Goal: Check status: Check status

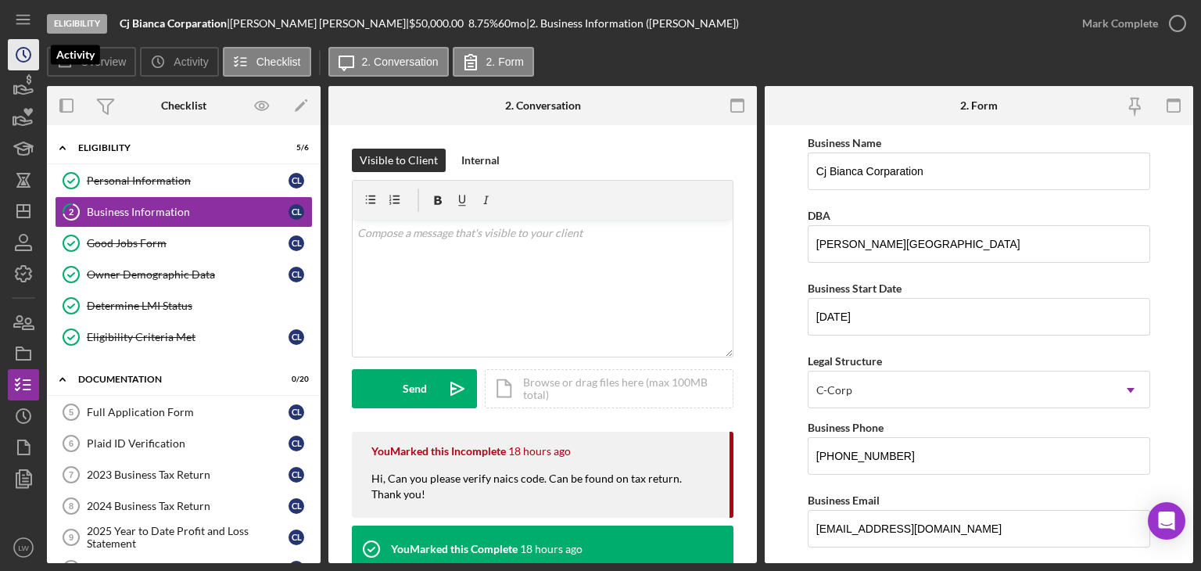
click at [22, 53] on icon "Icon/History" at bounding box center [23, 54] width 39 height 39
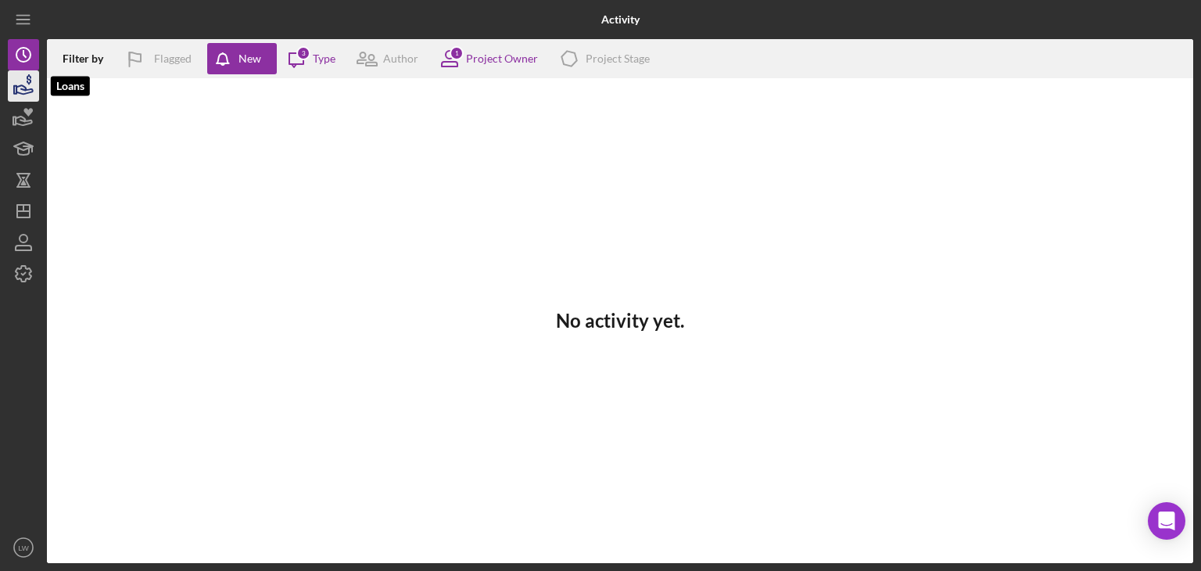
click at [32, 97] on icon "button" at bounding box center [23, 85] width 39 height 39
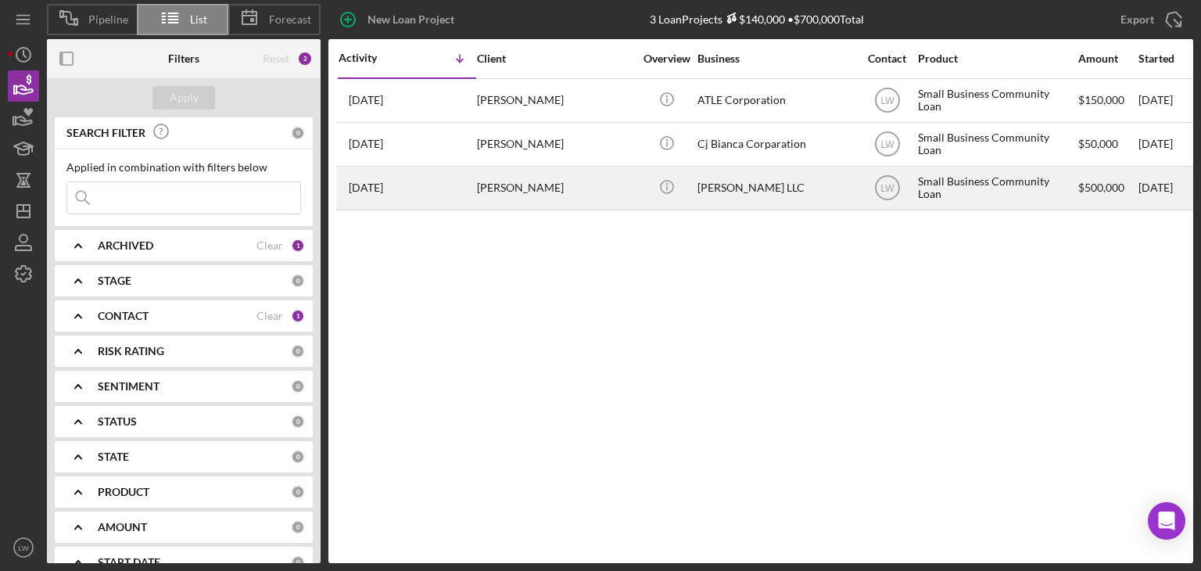
click at [533, 189] on div "[PERSON_NAME]" at bounding box center [555, 187] width 156 height 41
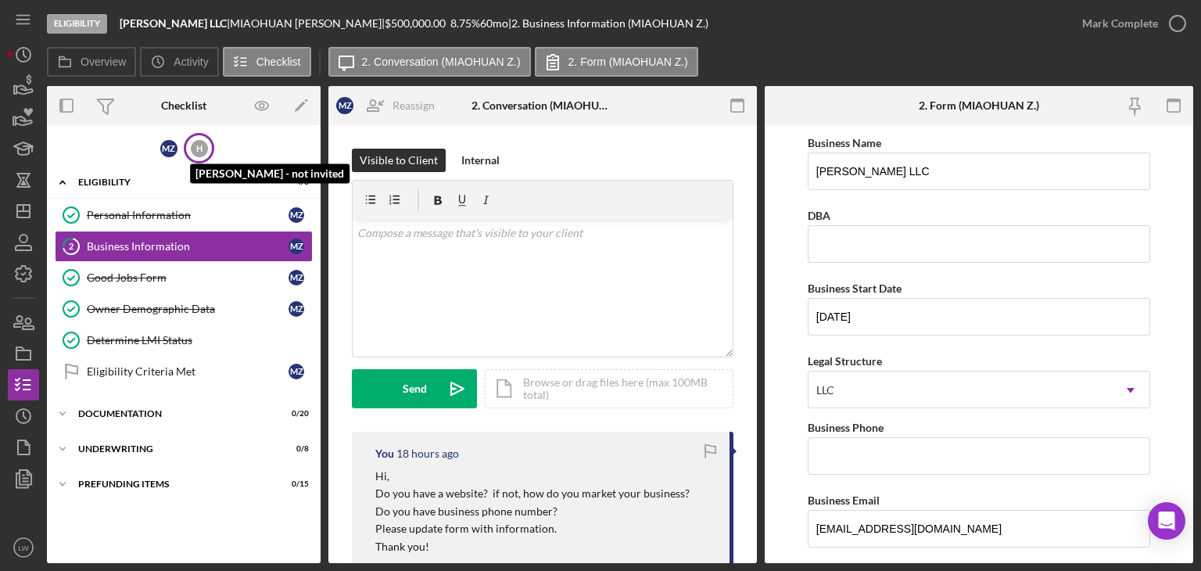
click at [198, 147] on div "H" at bounding box center [199, 148] width 17 height 17
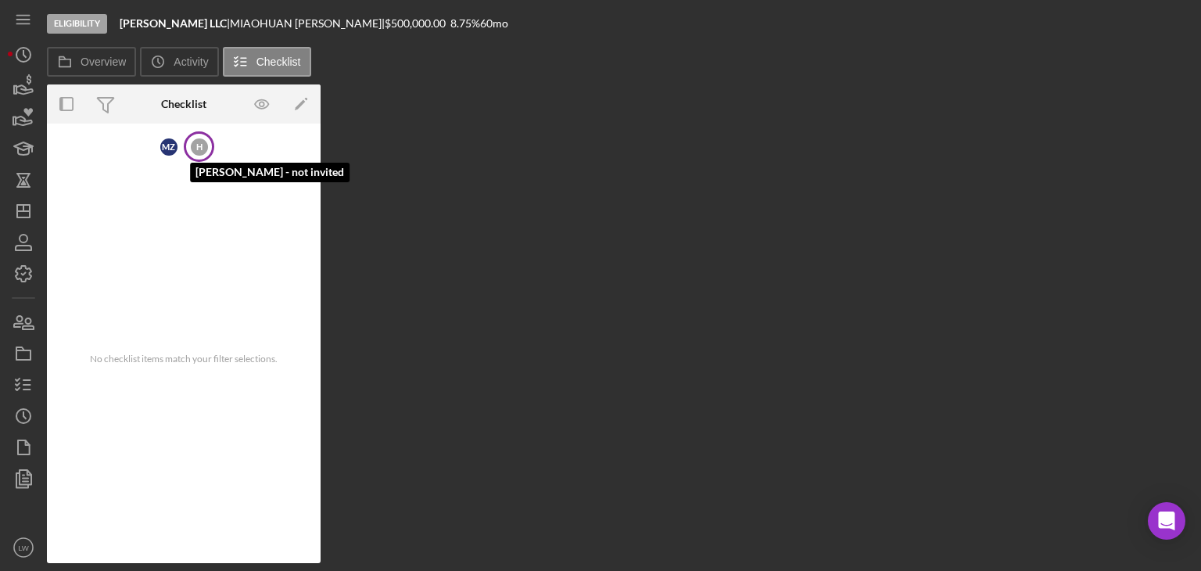
click at [204, 142] on div "H" at bounding box center [199, 146] width 17 height 17
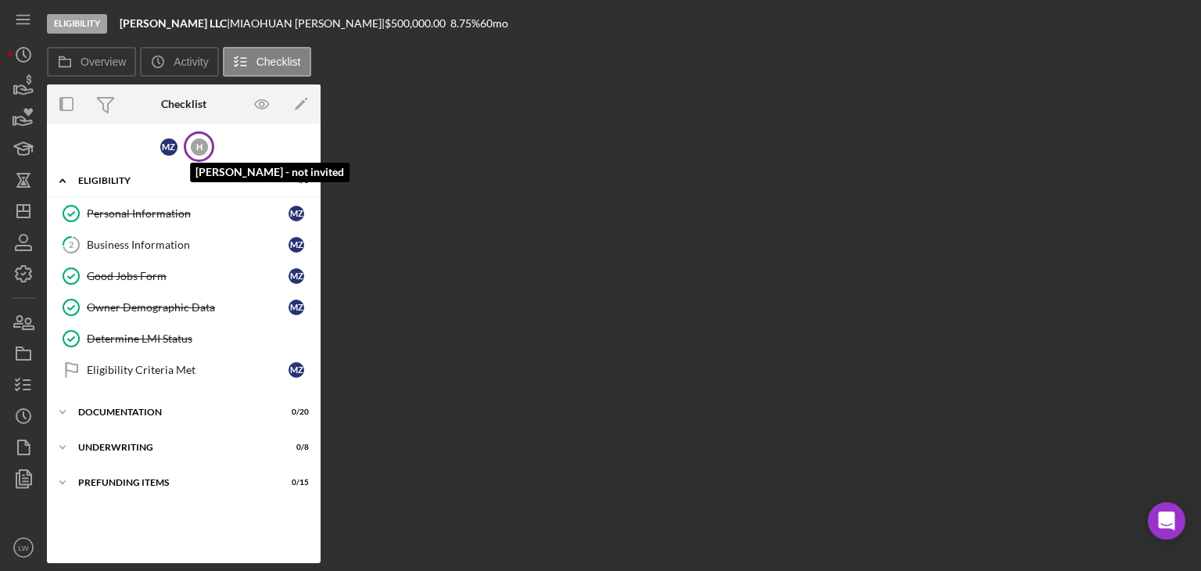
click at [204, 142] on div "H" at bounding box center [199, 146] width 17 height 17
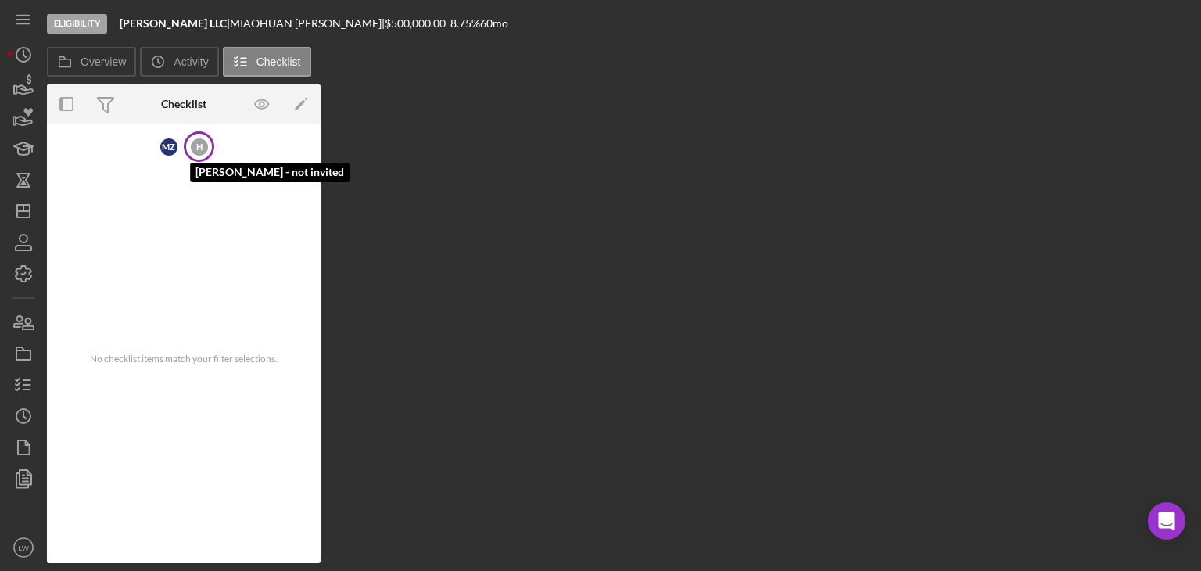
click at [204, 142] on div "H" at bounding box center [199, 146] width 17 height 17
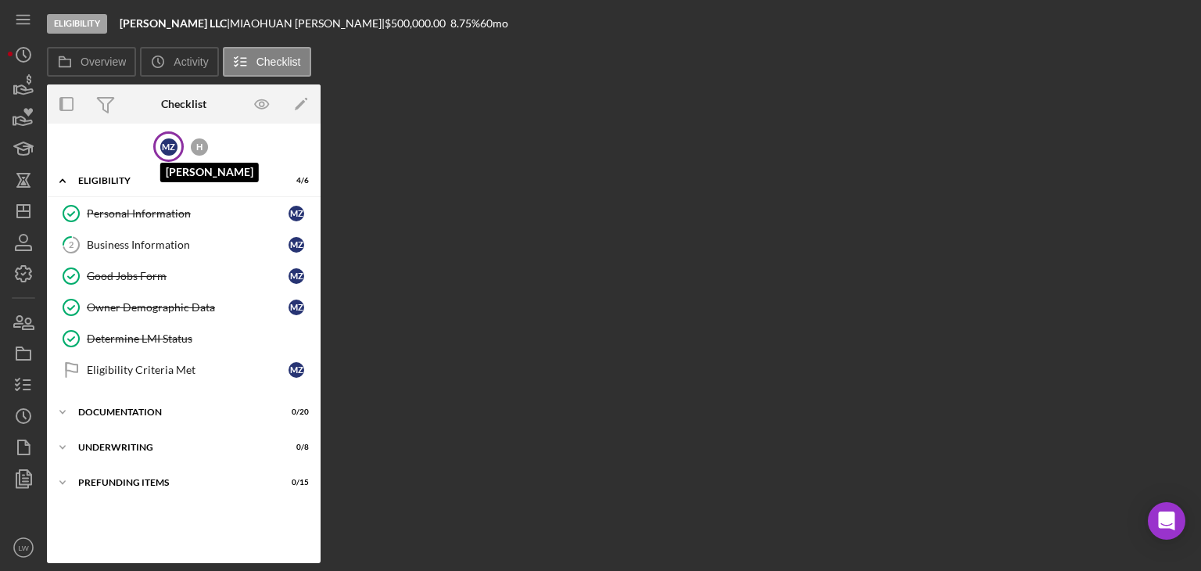
click at [169, 142] on div "M Z" at bounding box center [168, 146] width 17 height 17
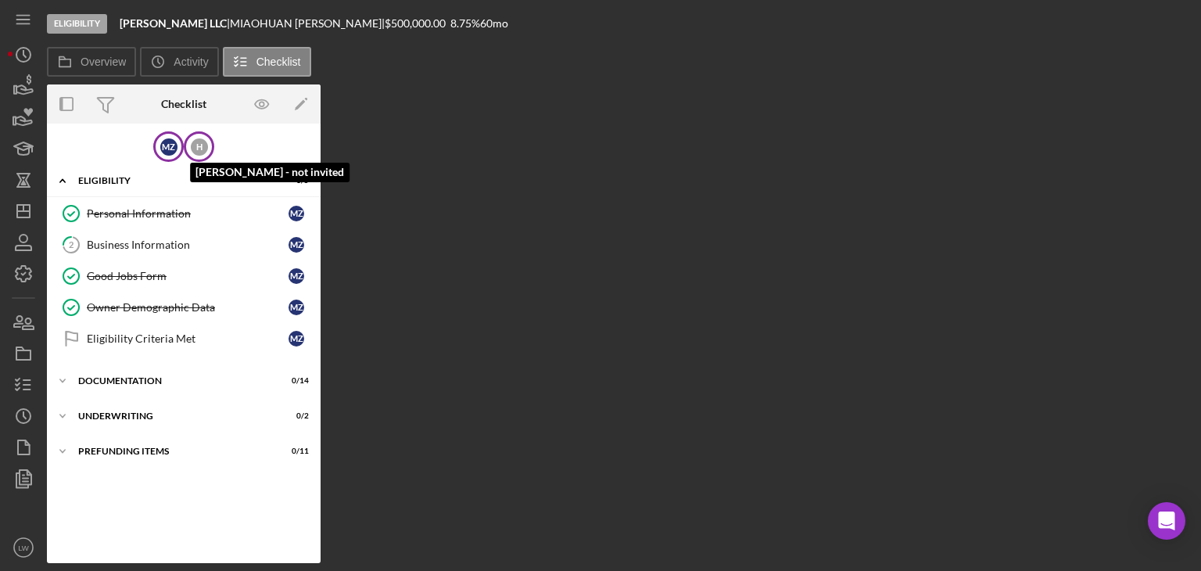
click at [199, 144] on div "H" at bounding box center [199, 146] width 17 height 17
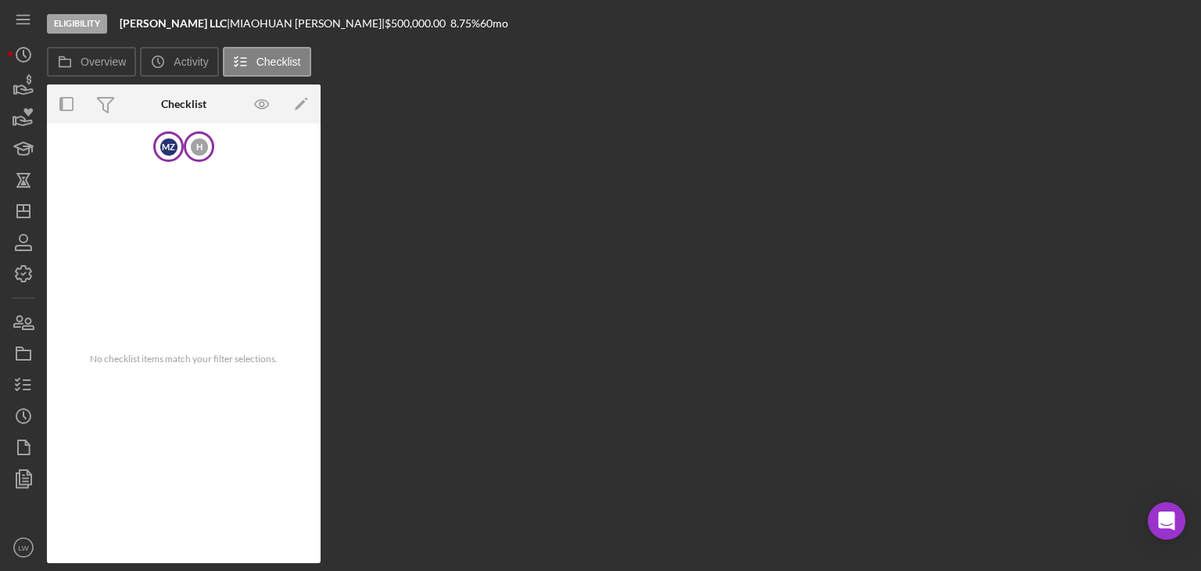
click at [178, 149] on div "M Z" at bounding box center [168, 146] width 31 height 31
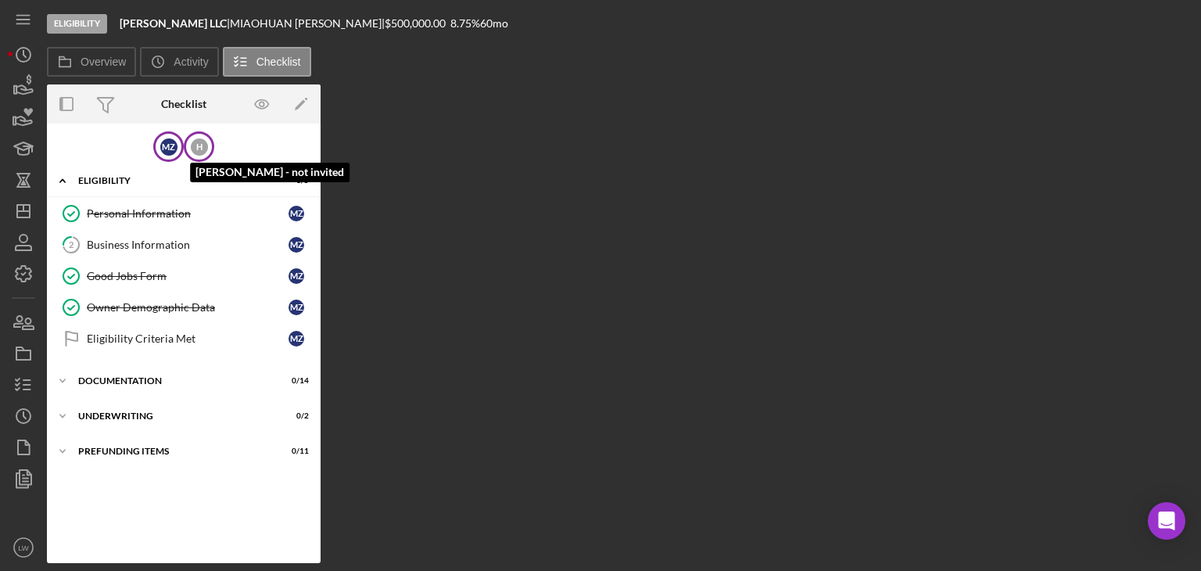
click at [201, 143] on div "H" at bounding box center [199, 146] width 17 height 17
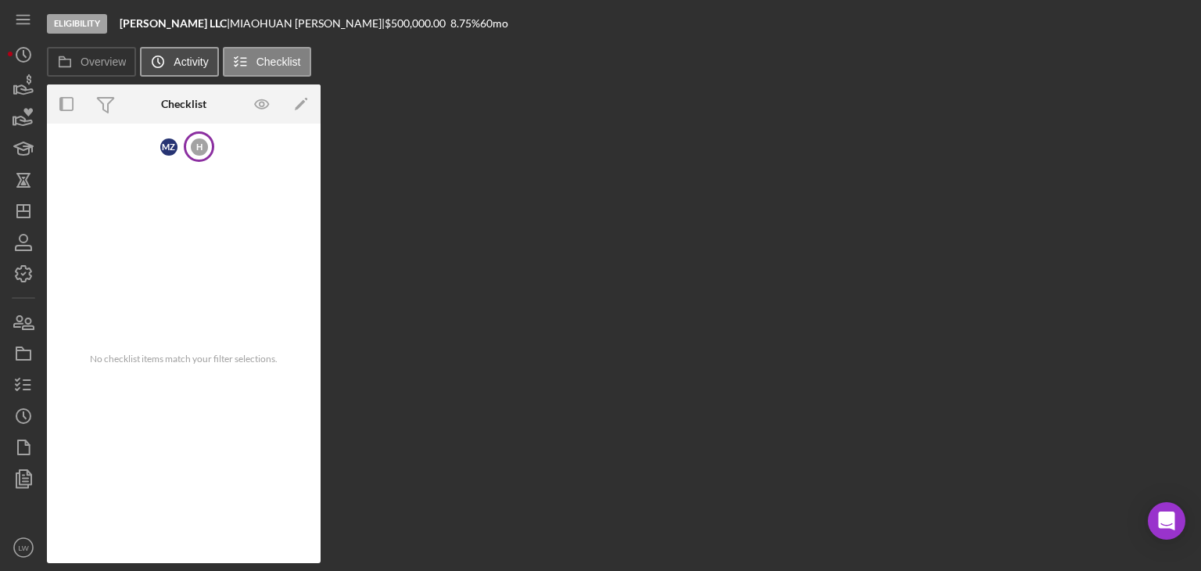
click at [192, 59] on label "Activity" at bounding box center [191, 62] width 34 height 13
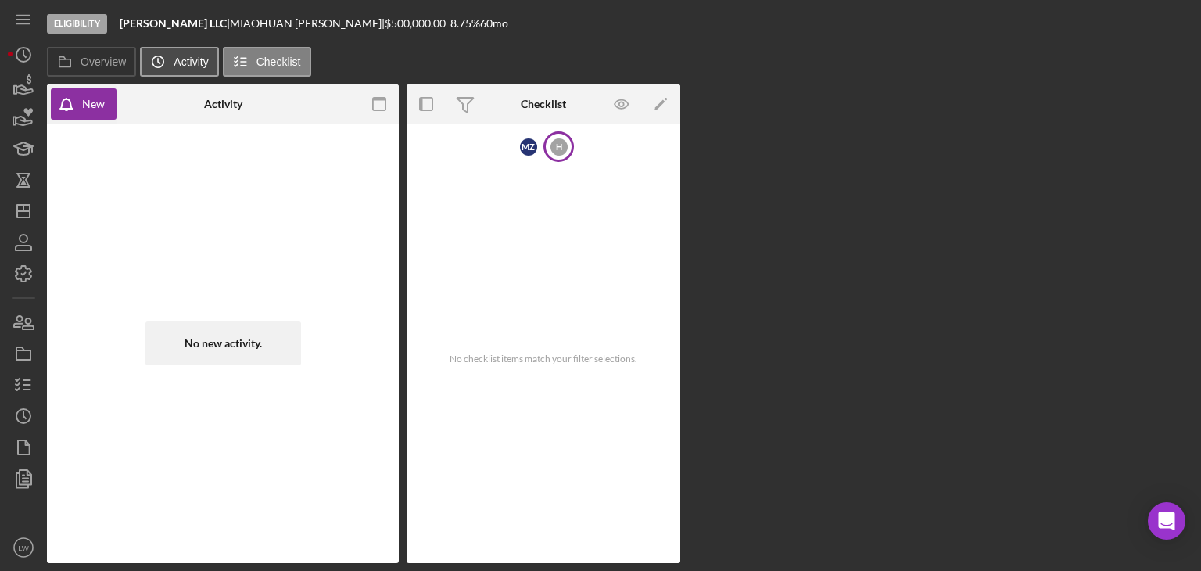
click at [197, 66] on label "Activity" at bounding box center [191, 62] width 34 height 13
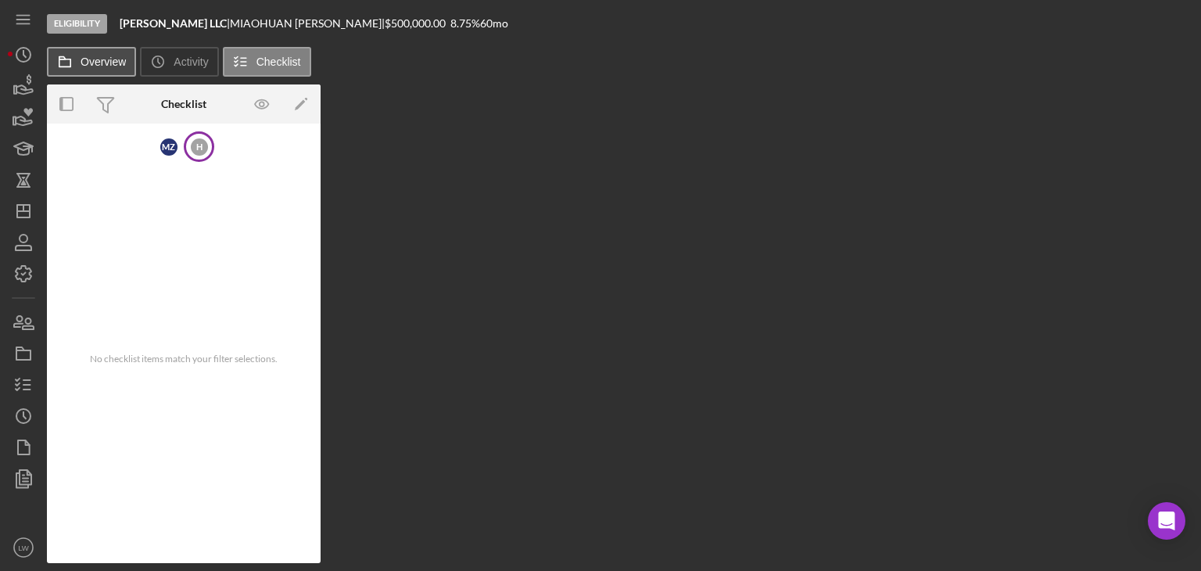
click at [105, 59] on label "Overview" at bounding box center [103, 62] width 45 height 13
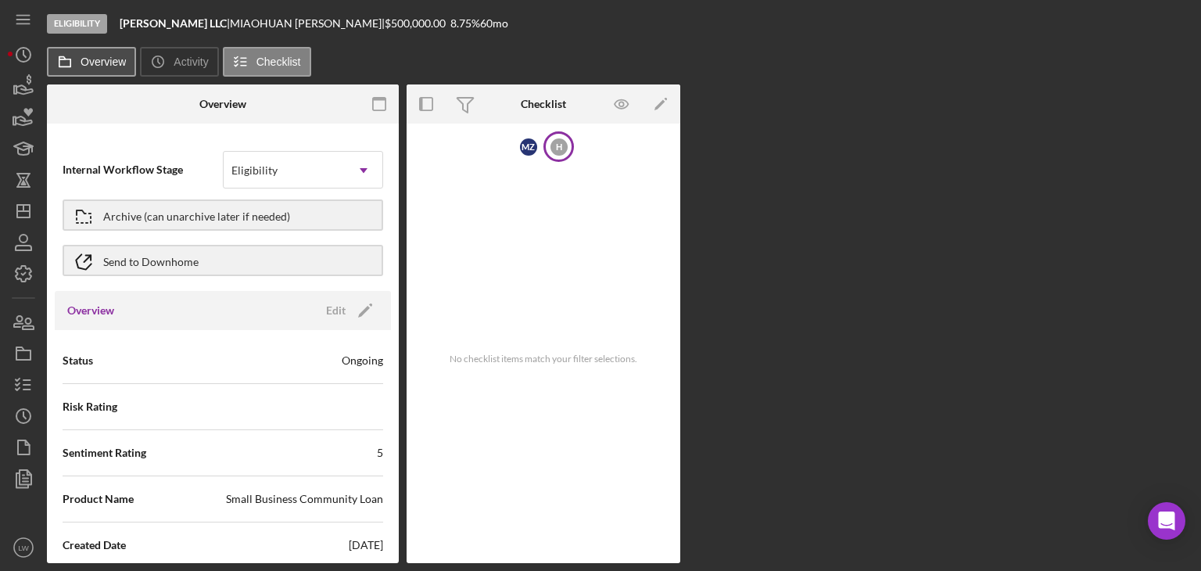
click at [114, 63] on label "Overview" at bounding box center [103, 62] width 45 height 13
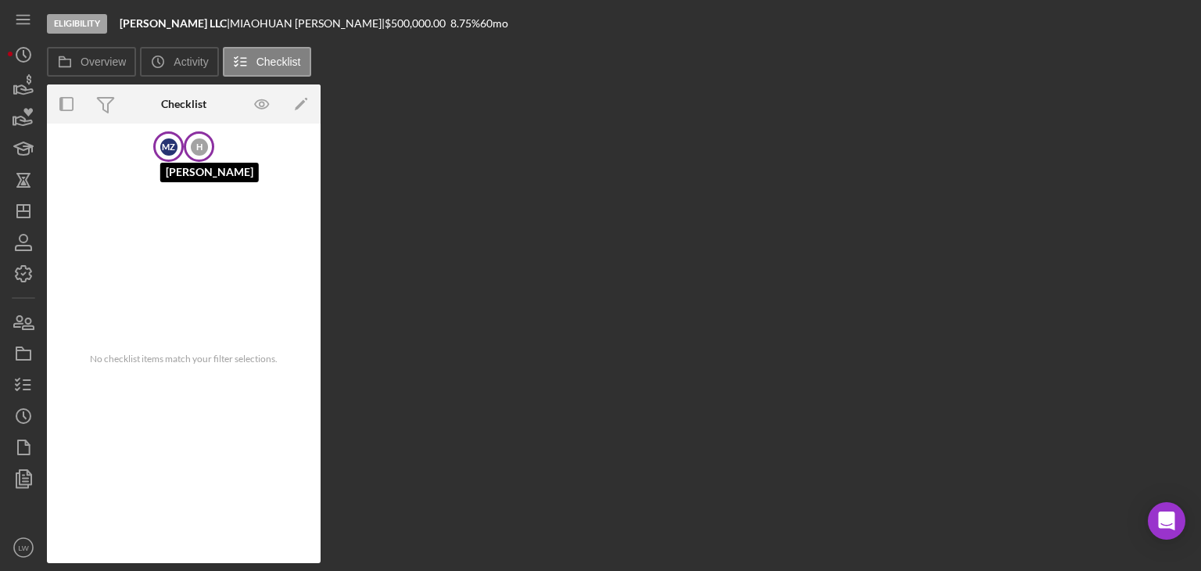
click at [171, 142] on div "M Z" at bounding box center [168, 146] width 17 height 17
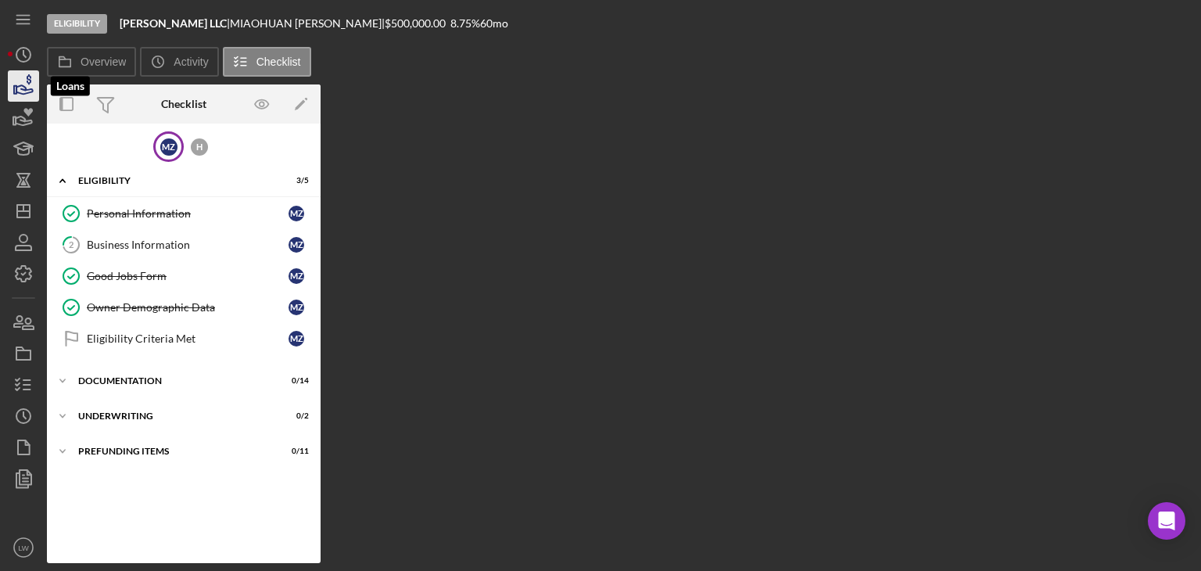
click at [20, 84] on icon "button" at bounding box center [23, 85] width 39 height 39
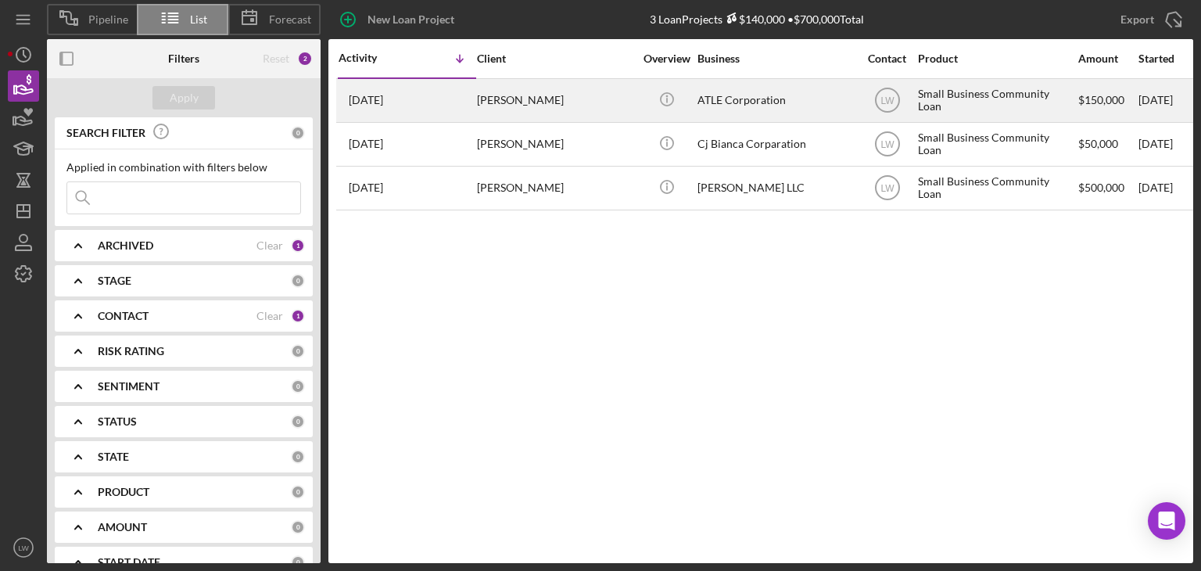
click at [538, 88] on div "[PERSON_NAME]" at bounding box center [555, 100] width 156 height 41
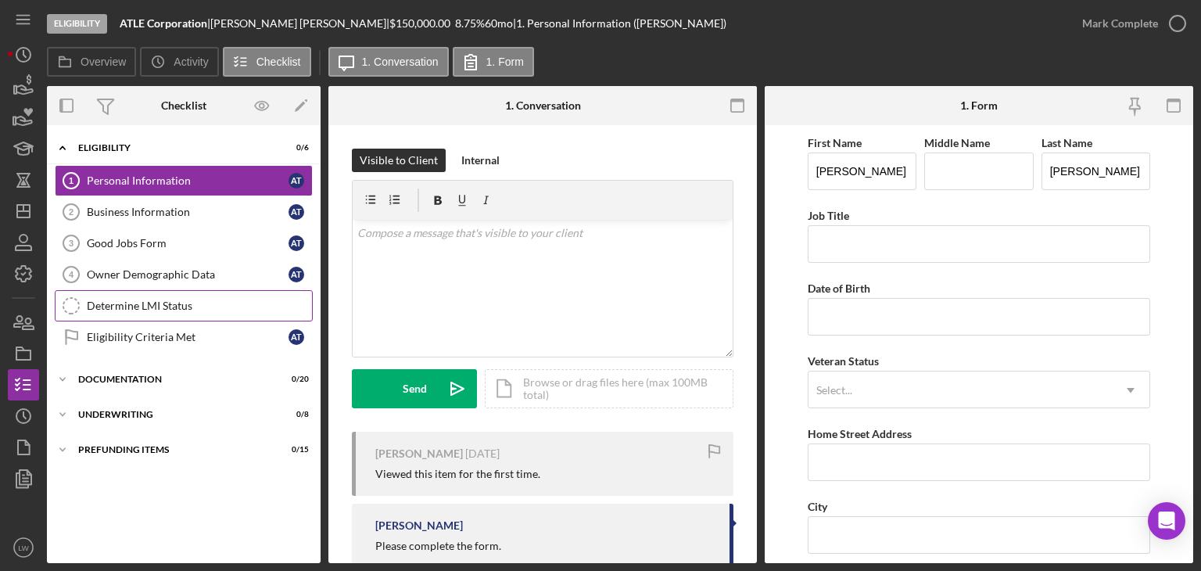
click at [153, 302] on div "Determine LMI Status" at bounding box center [199, 306] width 225 height 13
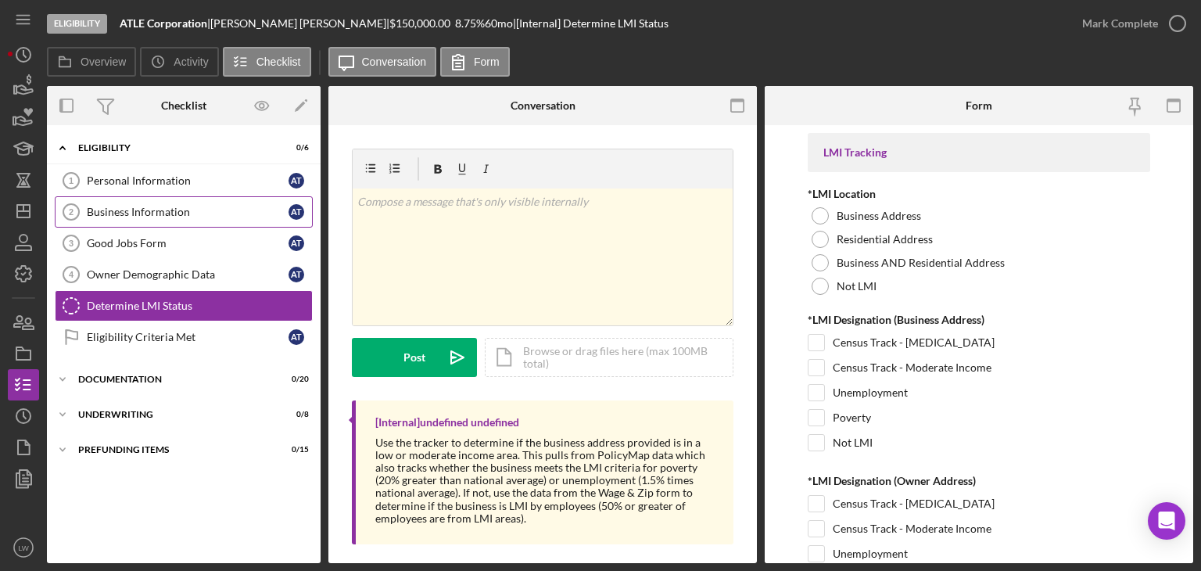
click at [143, 198] on link "Business Information 2 Business Information a t" at bounding box center [184, 211] width 258 height 31
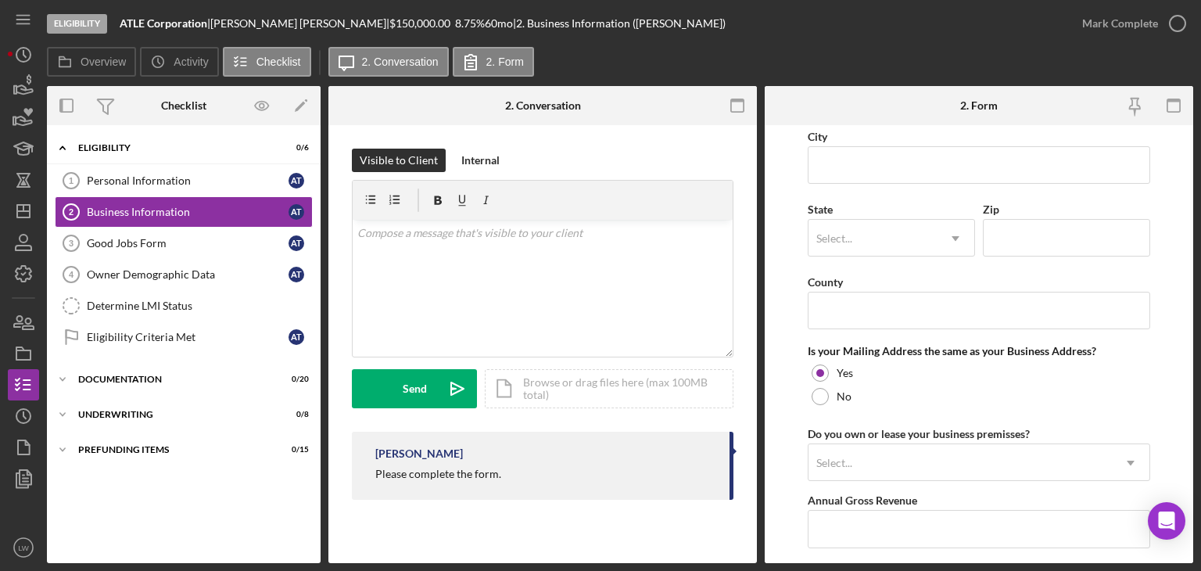
scroll to position [1017, 0]
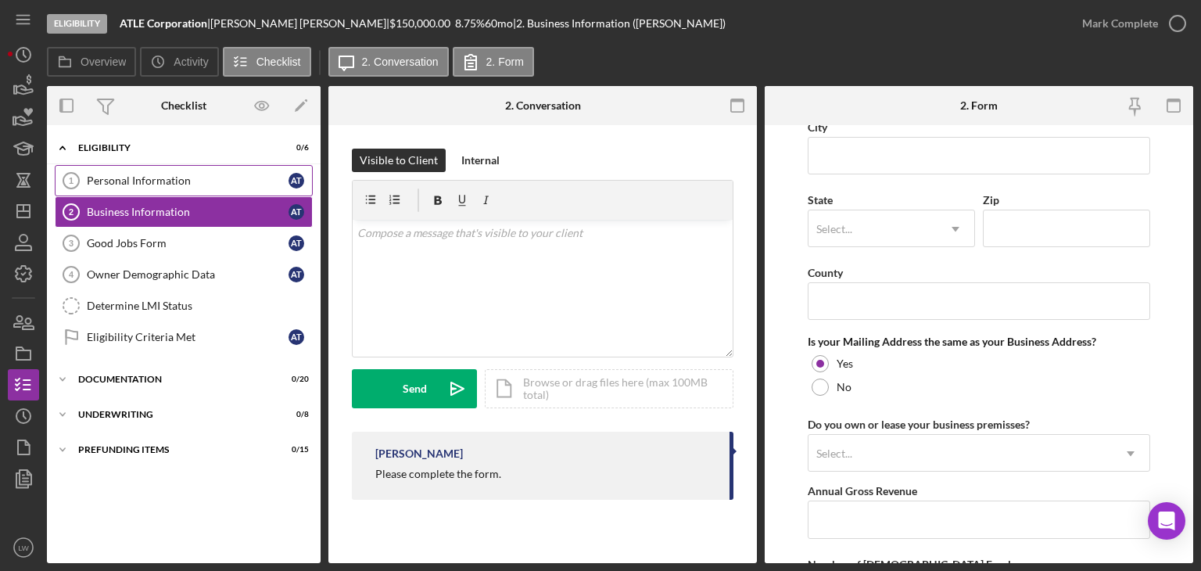
click at [147, 172] on link "Personal Information 1 Personal Information a t" at bounding box center [184, 180] width 258 height 31
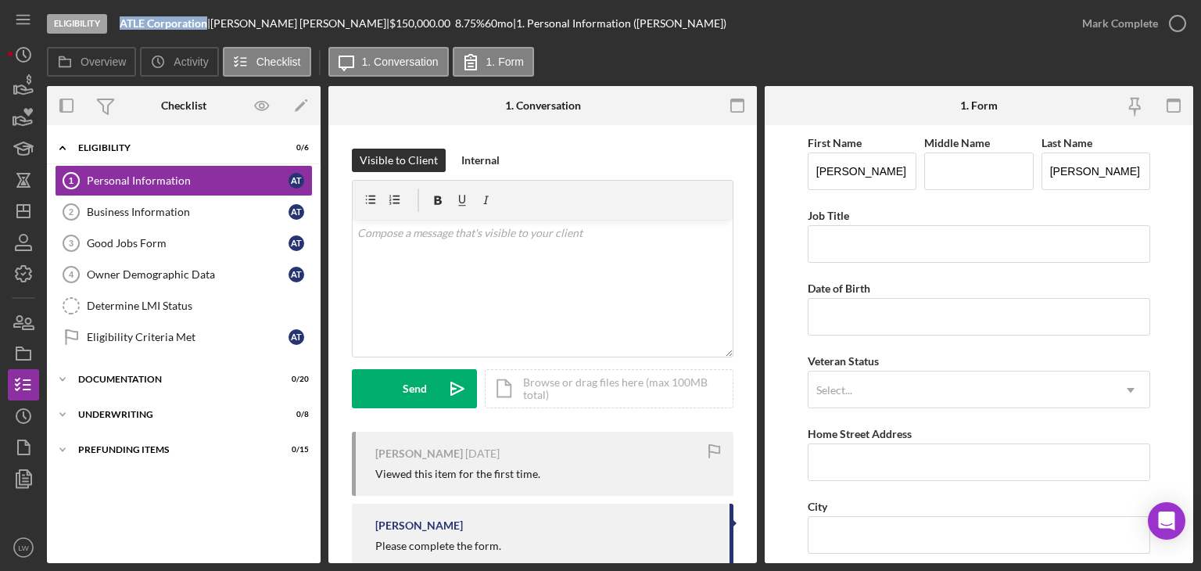
drag, startPoint x: 120, startPoint y: 20, endPoint x: 207, endPoint y: 27, distance: 87.1
click at [207, 27] on b "ATLE Corporation" at bounding box center [164, 22] width 88 height 13
click at [23, 90] on icon "button" at bounding box center [24, 89] width 16 height 9
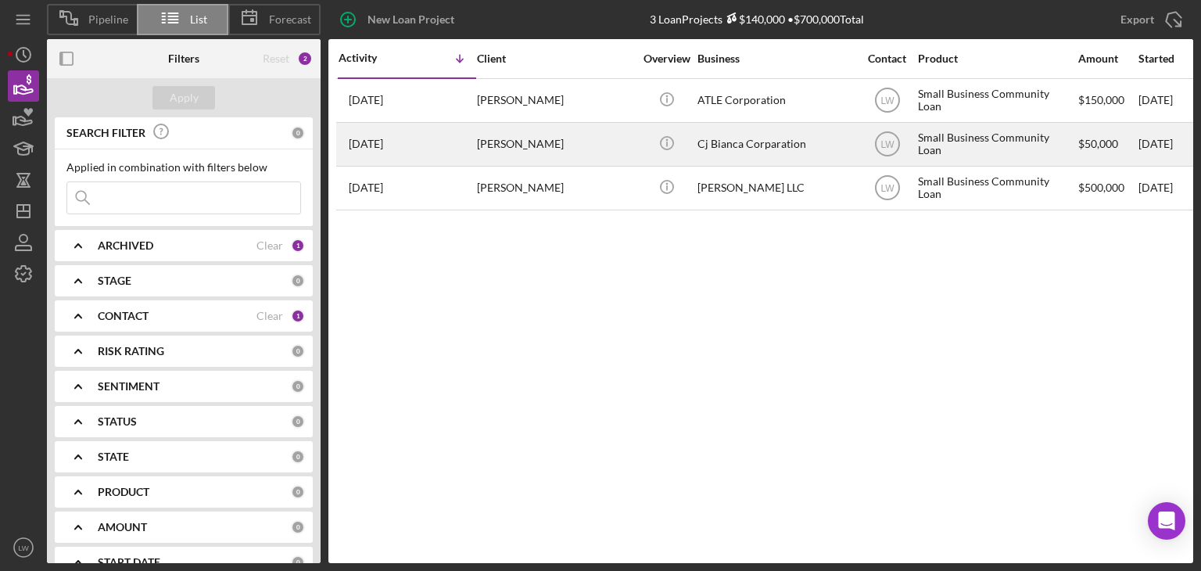
click at [482, 145] on div "[PERSON_NAME]" at bounding box center [555, 144] width 156 height 41
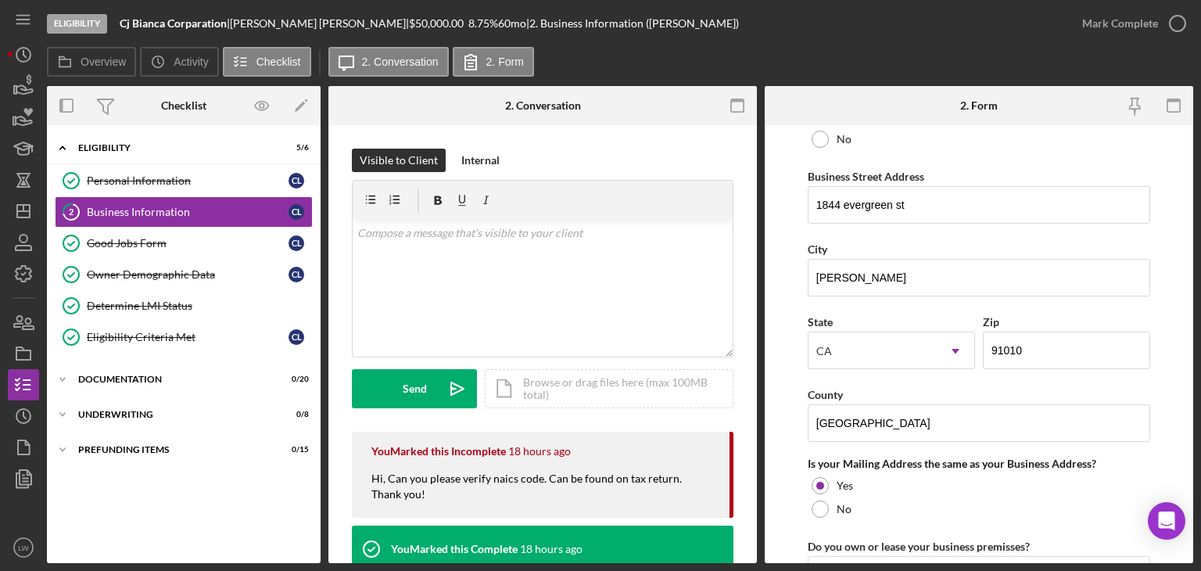
scroll to position [860, 0]
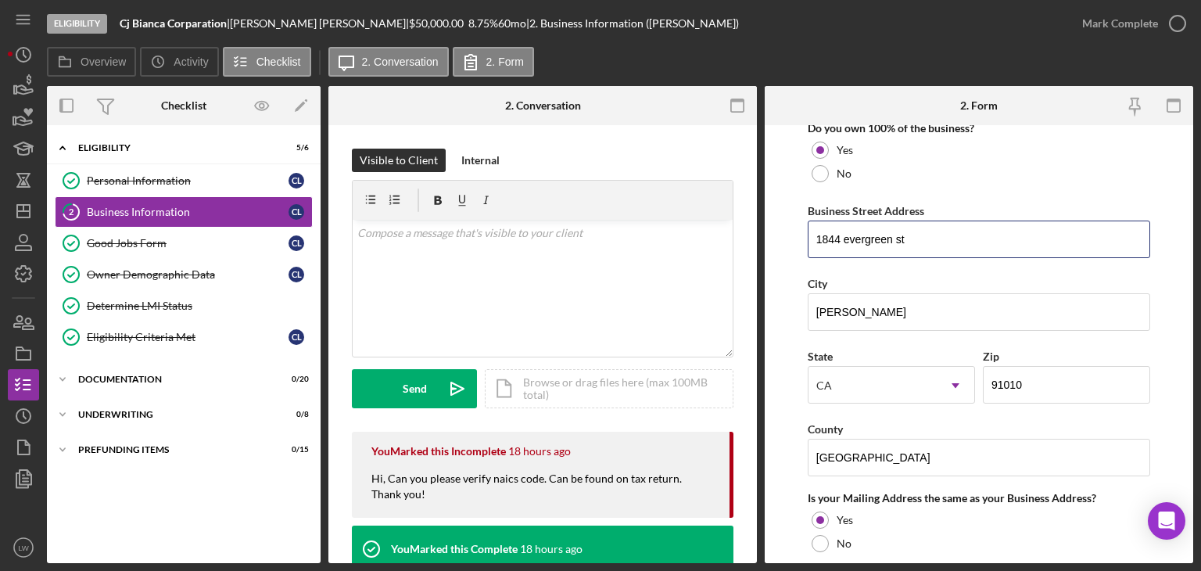
drag, startPoint x: 918, startPoint y: 239, endPoint x: 792, endPoint y: 228, distance: 125.6
click at [792, 228] on form "Business Name Cj [PERSON_NAME] DBA [PERSON_NAME][GEOGRAPHIC_DATA] Business Star…" at bounding box center [979, 344] width 429 height 438
drag, startPoint x: 848, startPoint y: 311, endPoint x: 804, endPoint y: 307, distance: 44.0
click at [804, 307] on form "Business Name Cj [PERSON_NAME] DBA [PERSON_NAME][GEOGRAPHIC_DATA] Business Star…" at bounding box center [979, 344] width 429 height 438
click at [191, 307] on div "Determine LMI Status" at bounding box center [199, 306] width 225 height 13
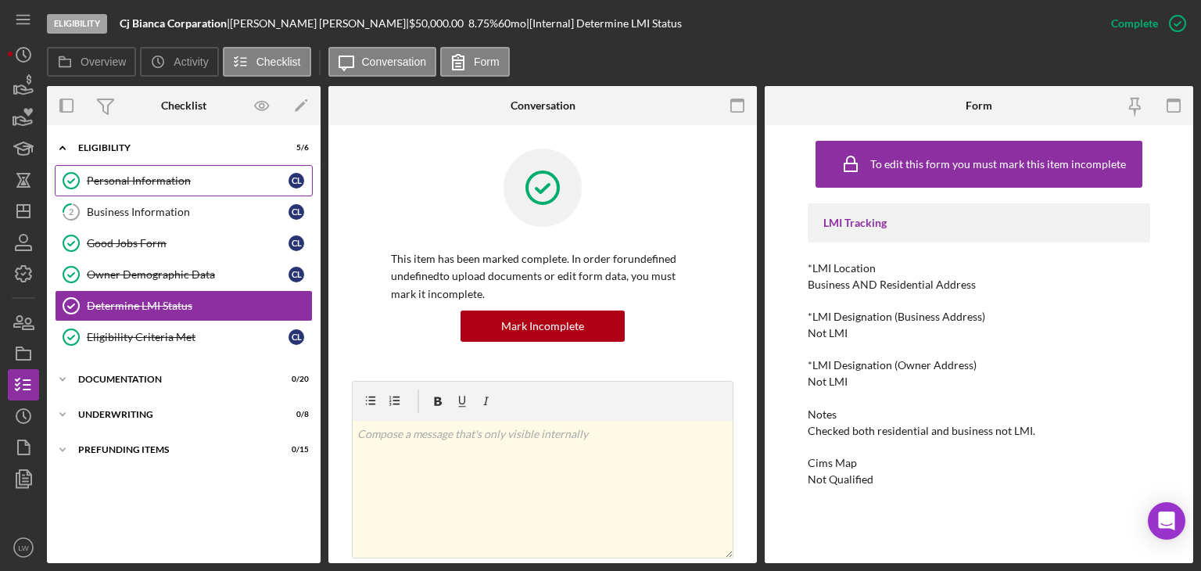
click at [158, 178] on div "Personal Information" at bounding box center [188, 180] width 202 height 13
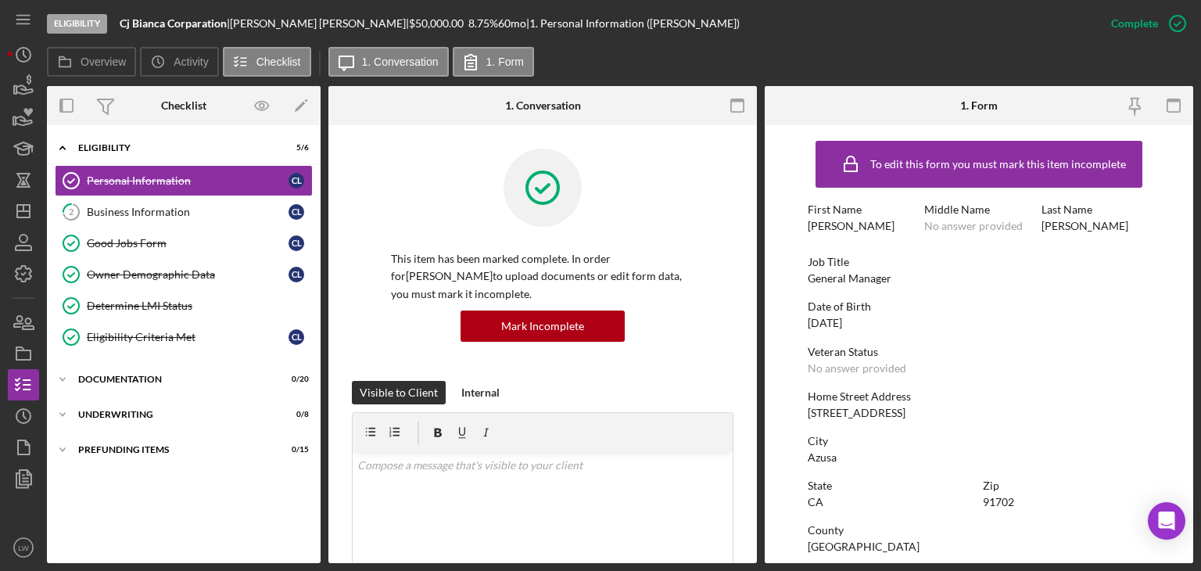
scroll to position [78, 0]
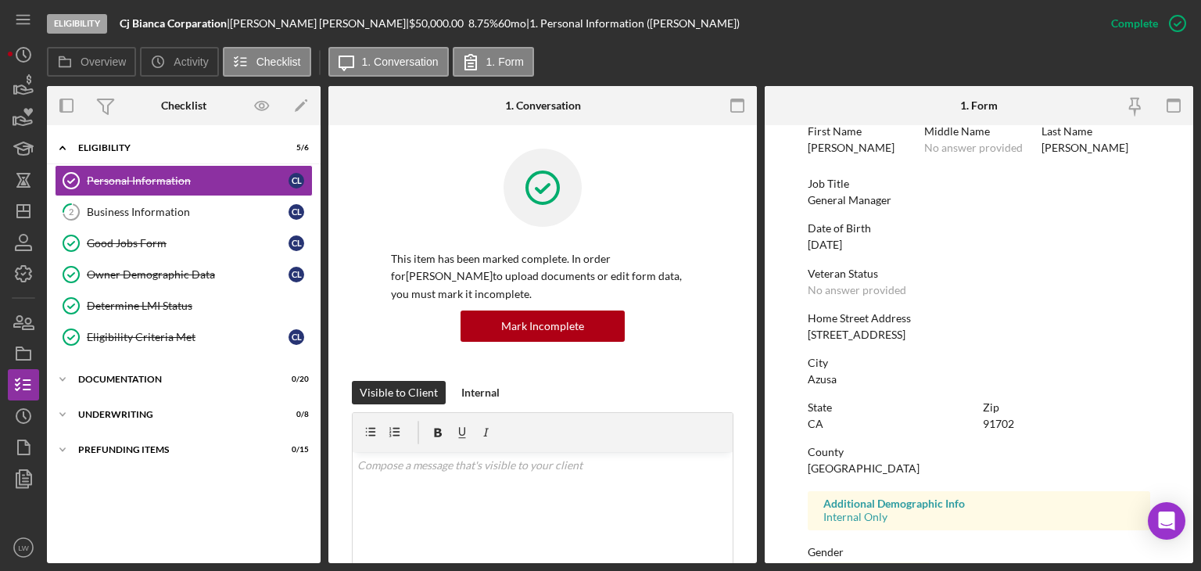
click at [876, 332] on div "[STREET_ADDRESS]" at bounding box center [857, 335] width 98 height 13
copy div "[STREET_ADDRESS]"
click at [826, 379] on div "Azusa" at bounding box center [822, 379] width 29 height 13
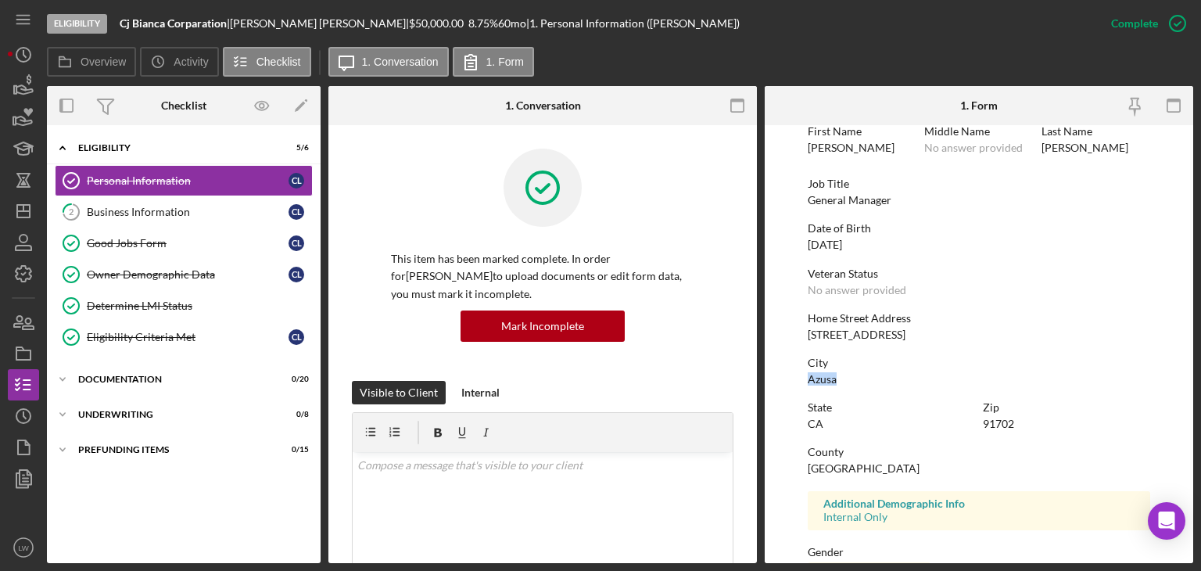
click at [826, 379] on div "Azusa" at bounding box center [822, 379] width 29 height 13
copy div "Azusa"
click at [155, 214] on div "Business Information" at bounding box center [188, 212] width 202 height 13
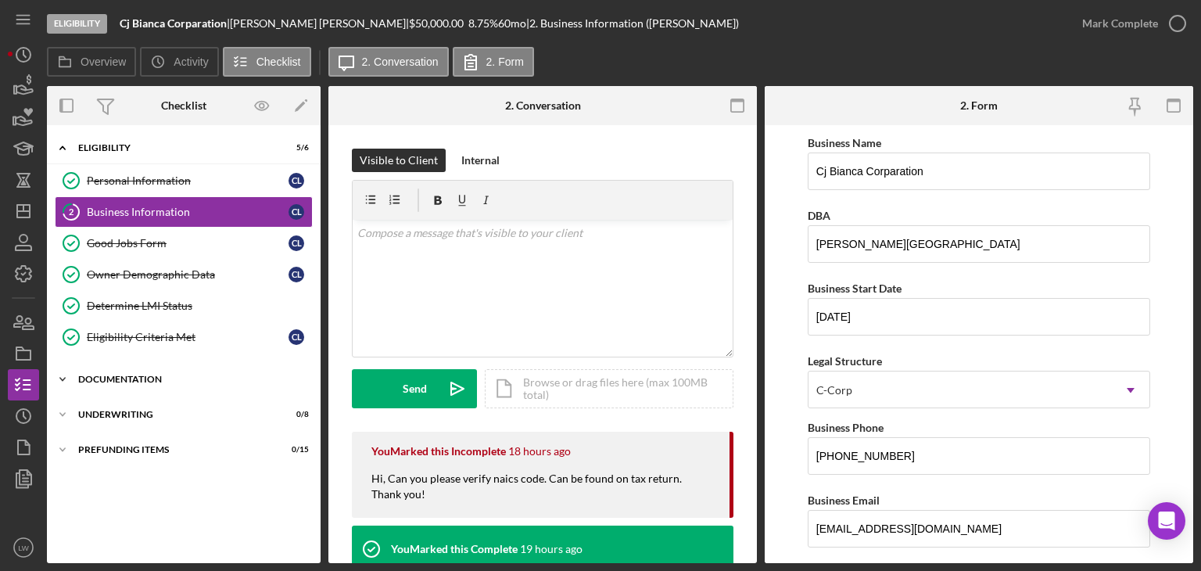
click at [170, 382] on div "Icon/Expander Documentation 0 / 20" at bounding box center [184, 379] width 274 height 31
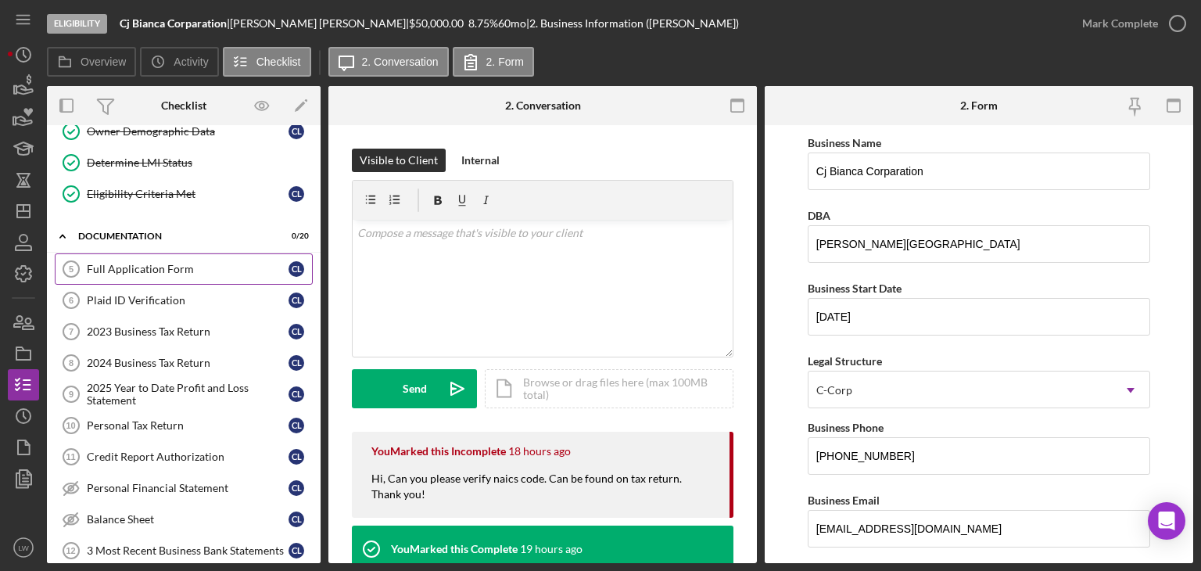
scroll to position [156, 0]
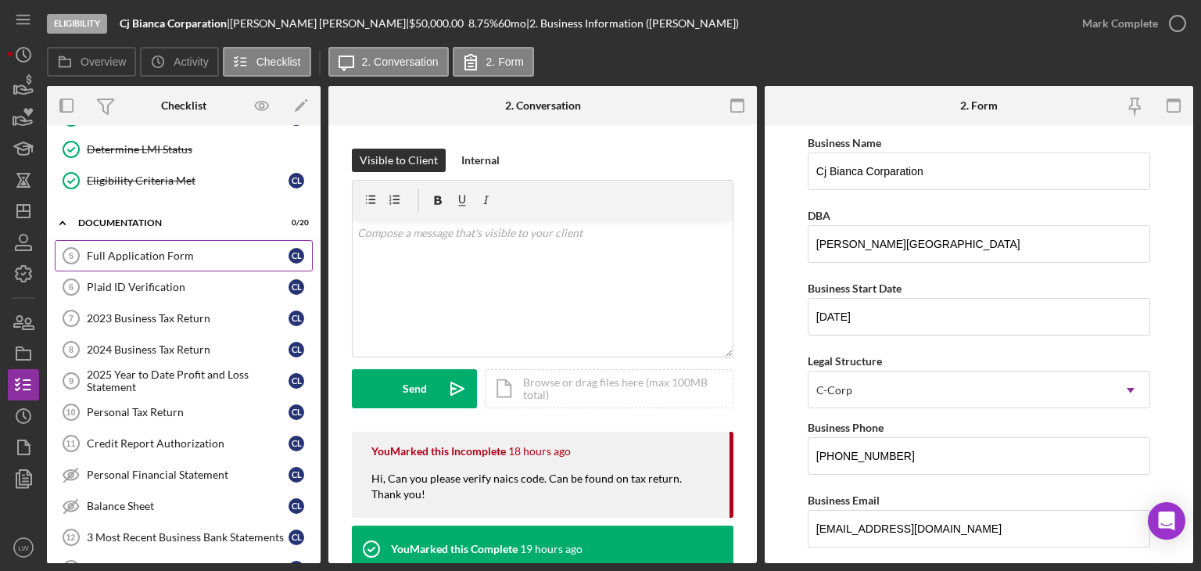
click at [138, 256] on div "Full Application Form" at bounding box center [188, 256] width 202 height 13
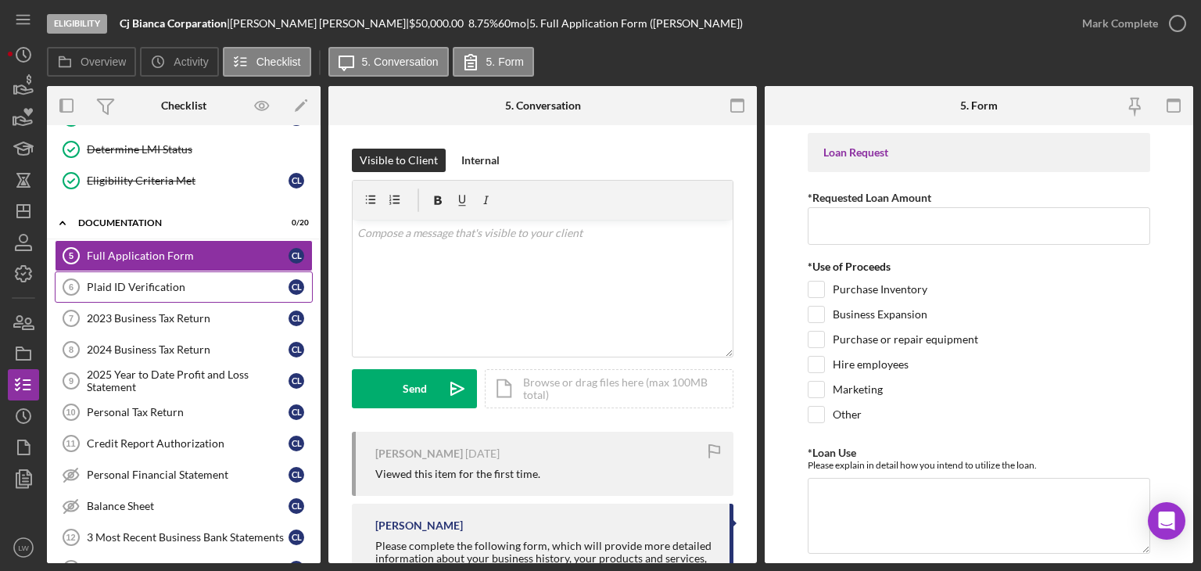
click at [113, 281] on div "Plaid ID Verification" at bounding box center [188, 287] width 202 height 13
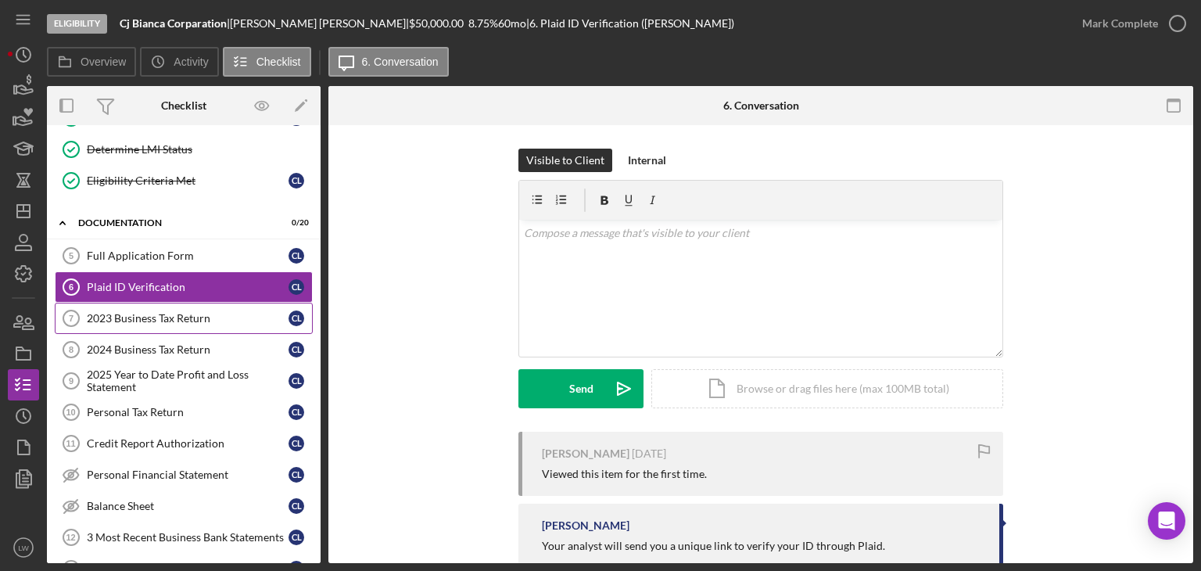
click at [138, 318] on div "2023 Business Tax Return" at bounding box center [188, 318] width 202 height 13
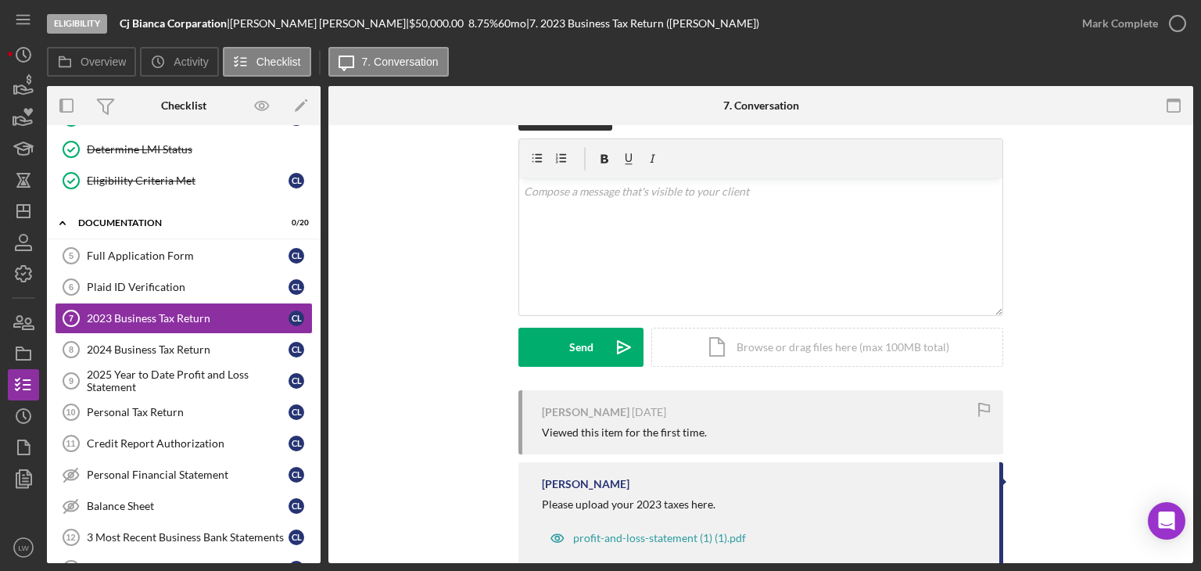
scroll to position [78, 0]
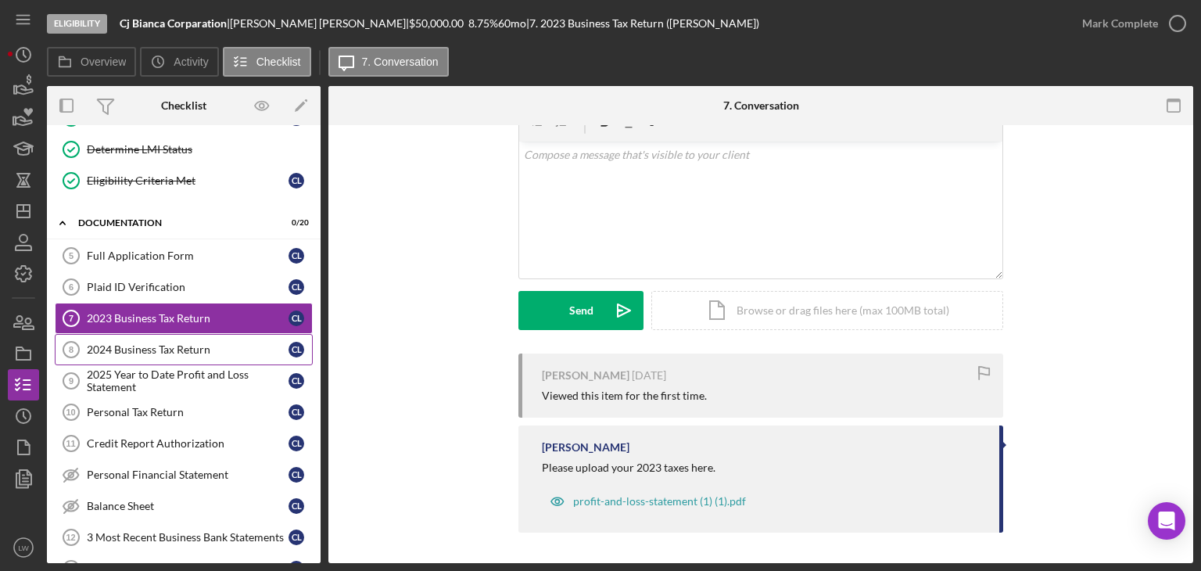
click at [185, 339] on link "2024 Business Tax Return 8 2024 Business Tax Return C L" at bounding box center [184, 349] width 258 height 31
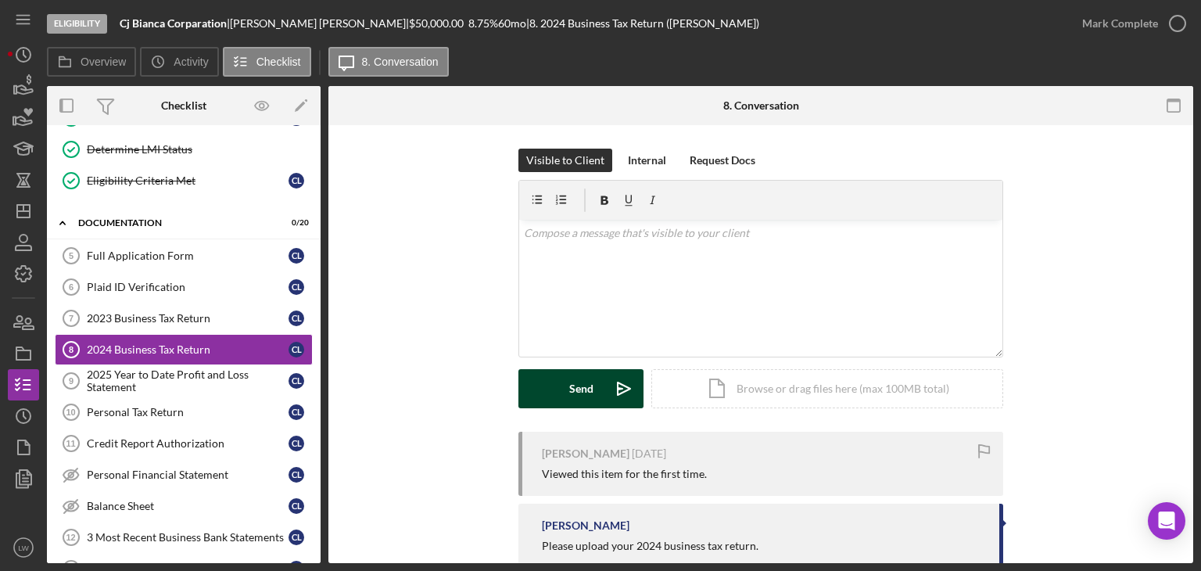
scroll to position [40, 0]
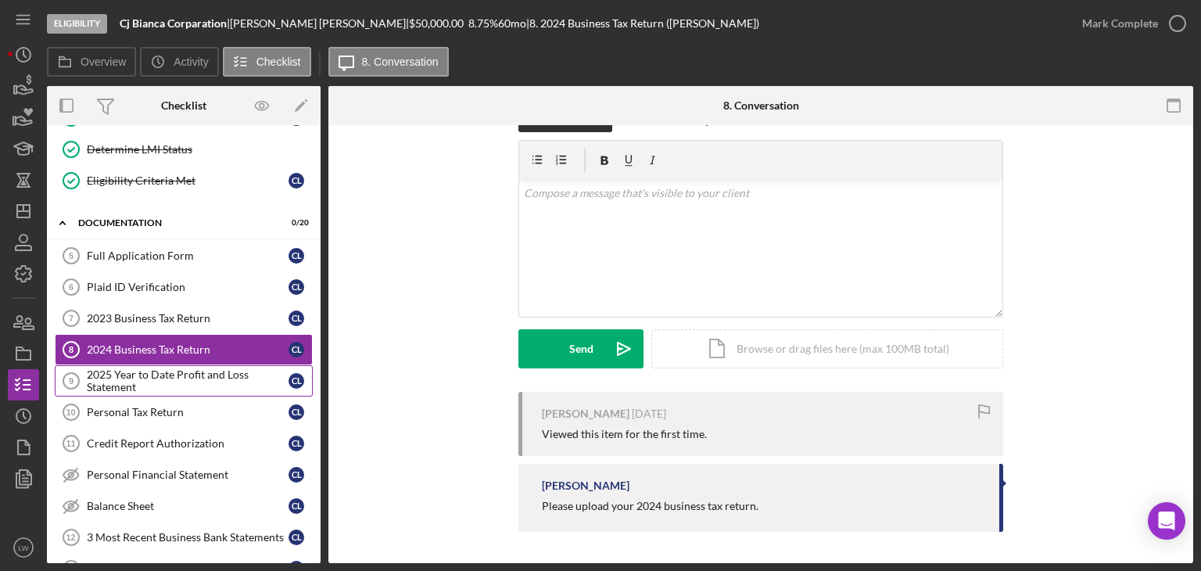
click at [136, 372] on div "2025 Year to Date Profit and Loss Statement" at bounding box center [188, 380] width 202 height 25
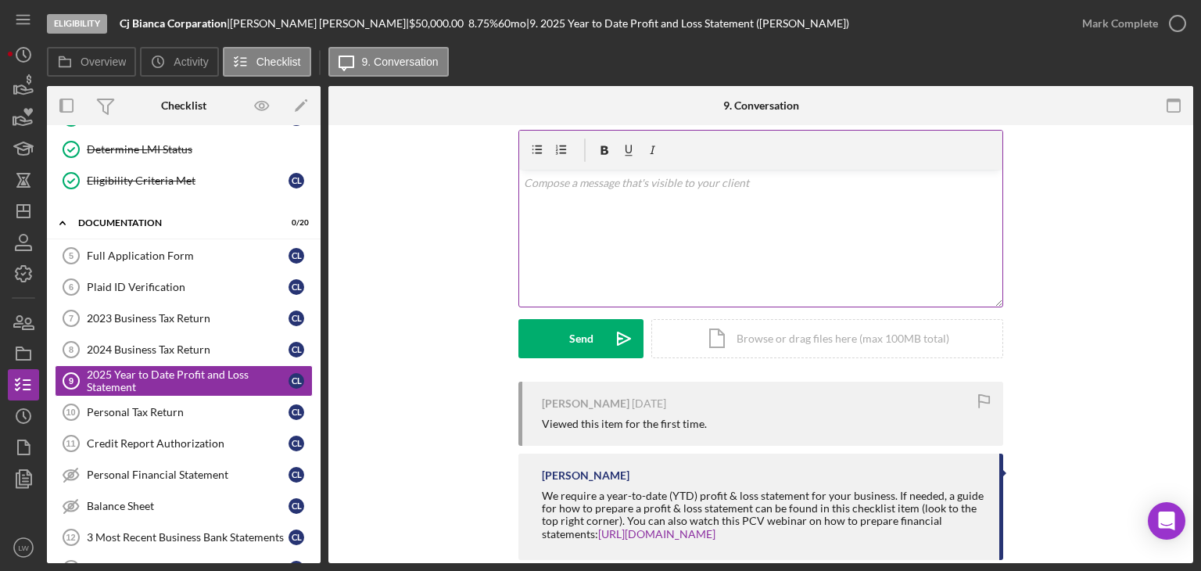
scroll to position [77, 0]
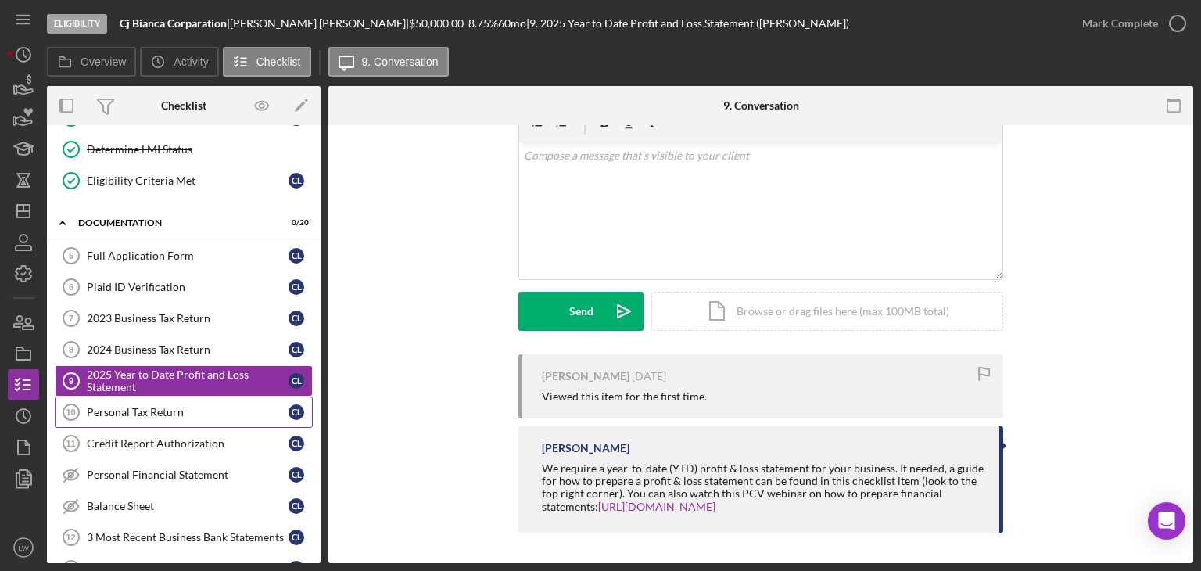
click at [164, 409] on div "Personal Tax Return" at bounding box center [188, 412] width 202 height 13
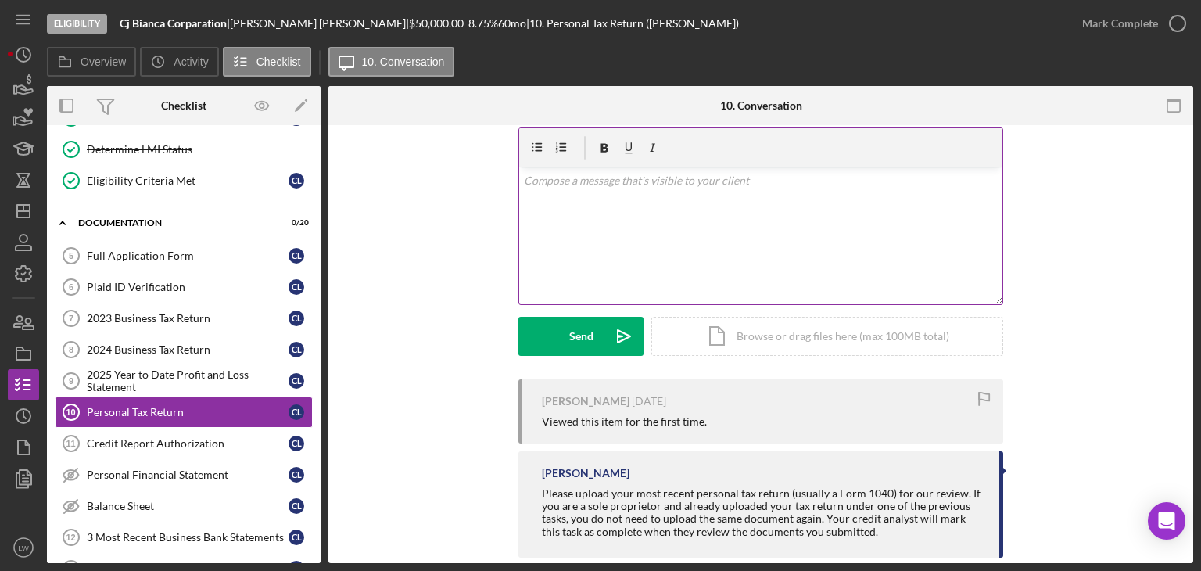
scroll to position [77, 0]
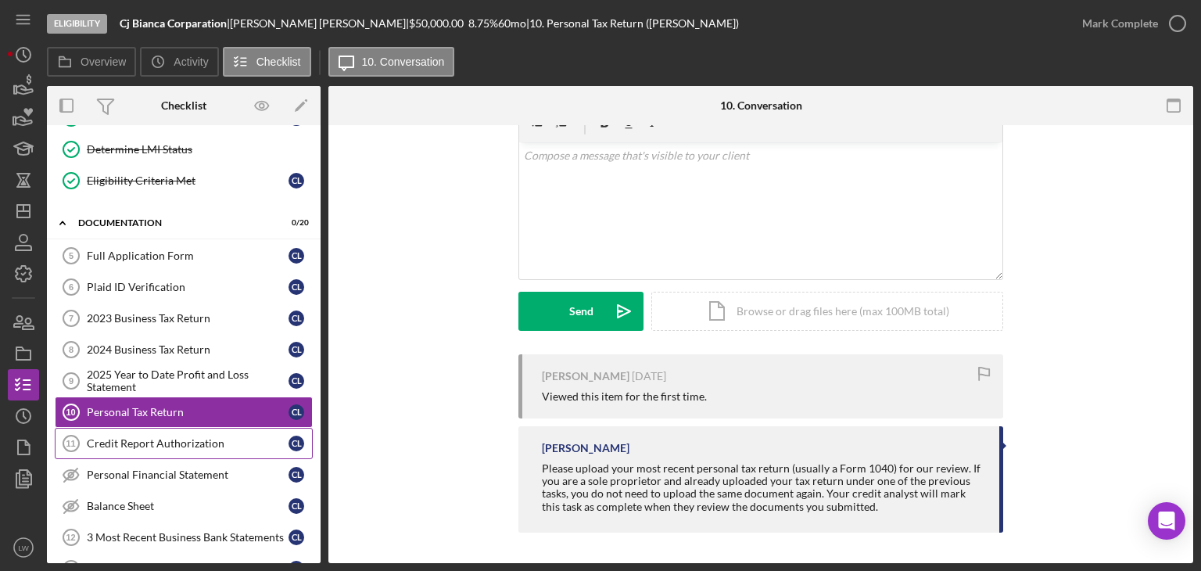
click at [156, 439] on div "Credit Report Authorization" at bounding box center [188, 443] width 202 height 13
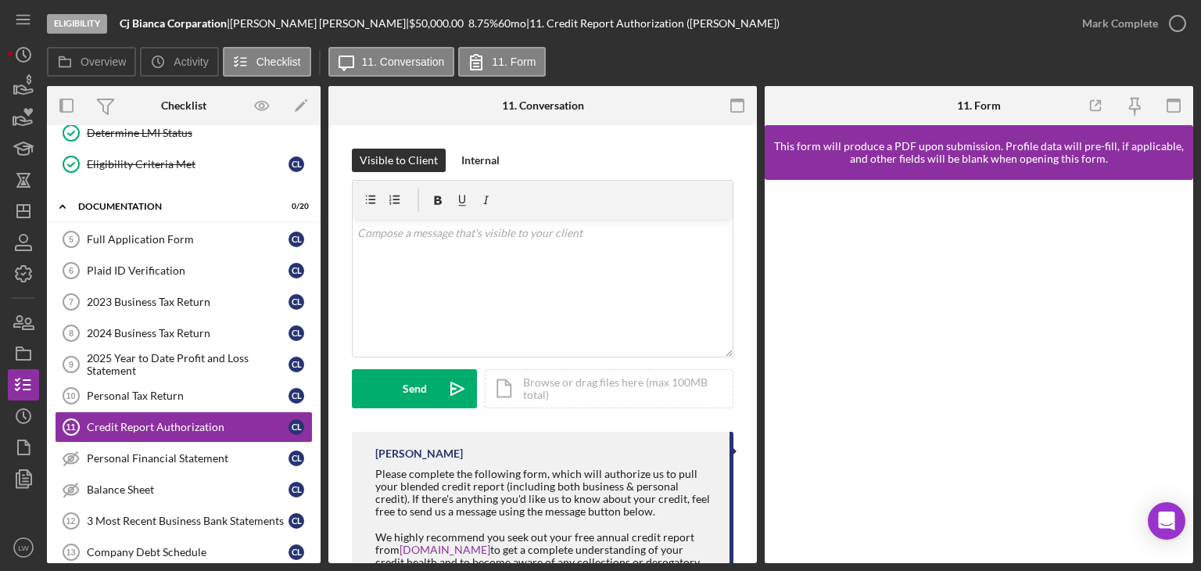
scroll to position [145, 0]
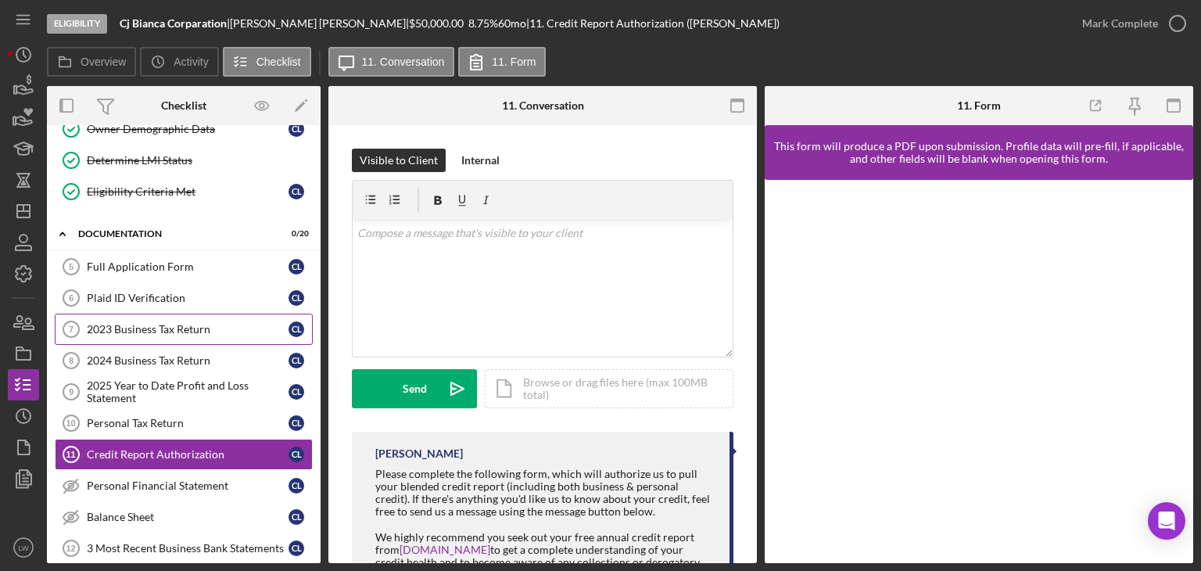
click at [179, 332] on link "2023 Business Tax Return 7 2023 Business Tax Return C L" at bounding box center [184, 329] width 258 height 31
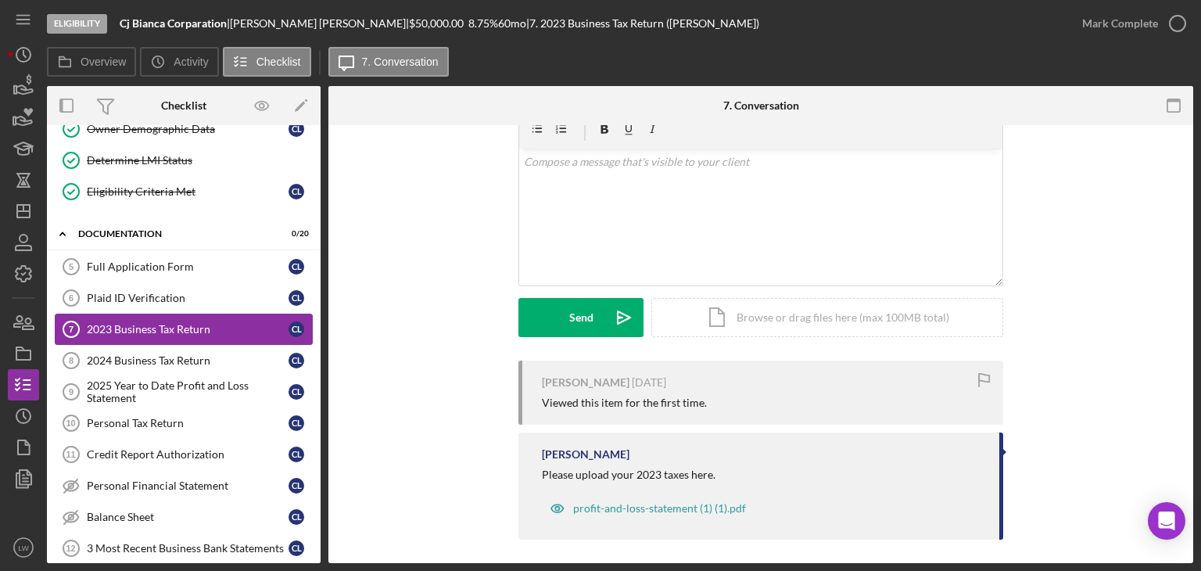
scroll to position [78, 0]
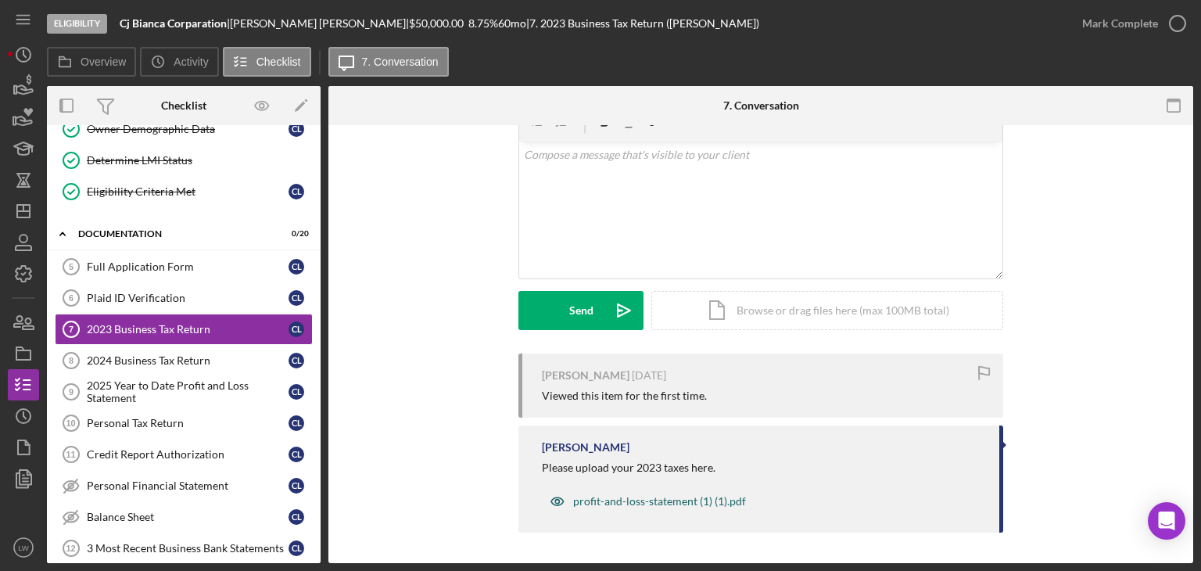
click at [609, 501] on div "profit-and-loss-statement (1) (1).pdf" at bounding box center [659, 501] width 173 height 13
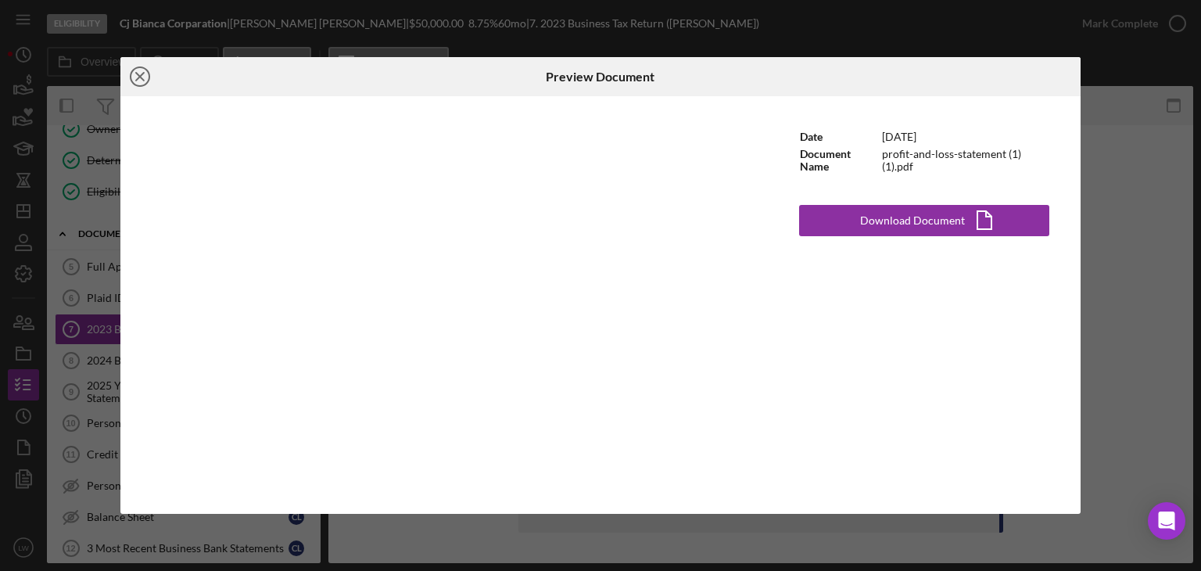
click at [135, 77] on icon "Icon/Close" at bounding box center [139, 76] width 39 height 39
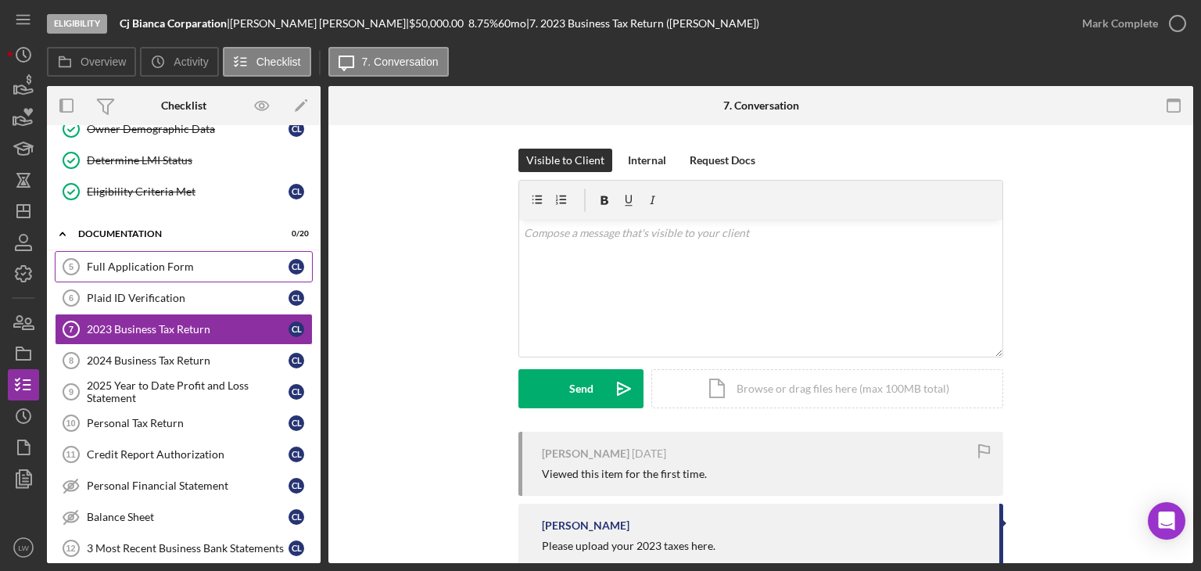
click at [125, 263] on div "Full Application Form" at bounding box center [188, 266] width 202 height 13
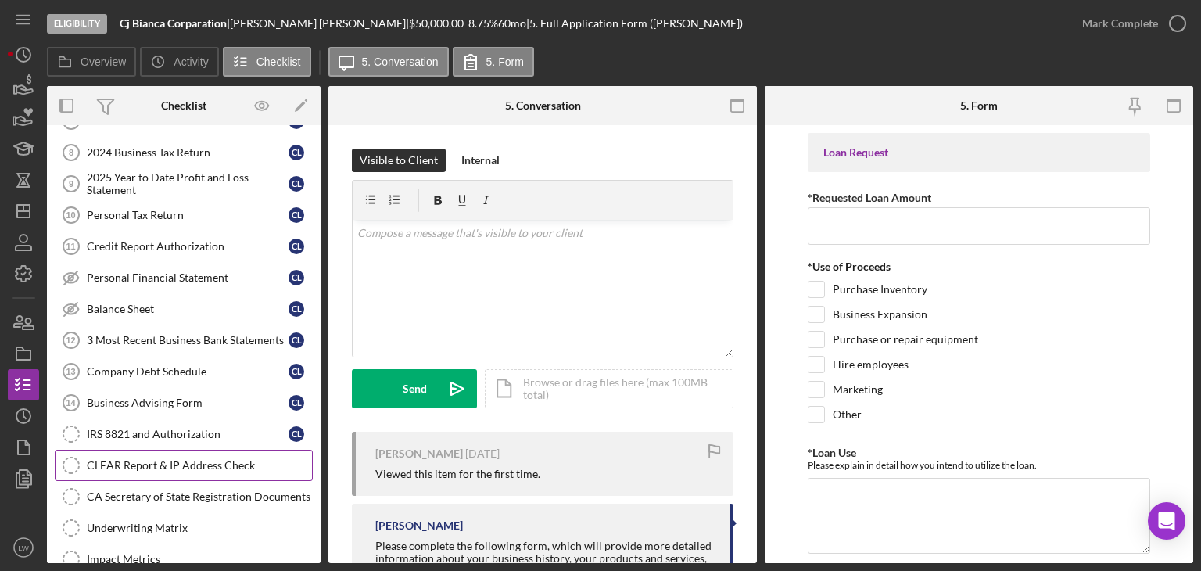
scroll to position [380, 0]
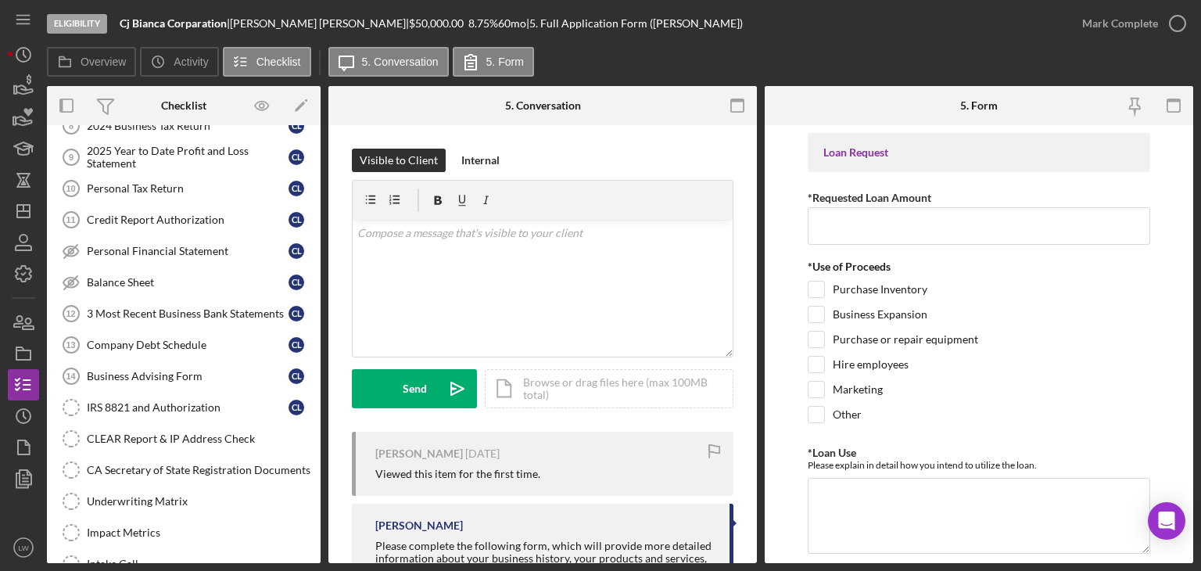
drag, startPoint x: 121, startPoint y: 22, endPoint x: 228, endPoint y: 23, distance: 107.2
click at [227, 23] on b "Cj Bianca Corparation" at bounding box center [173, 22] width 107 height 13
copy b "Cj Bianca Corparation"
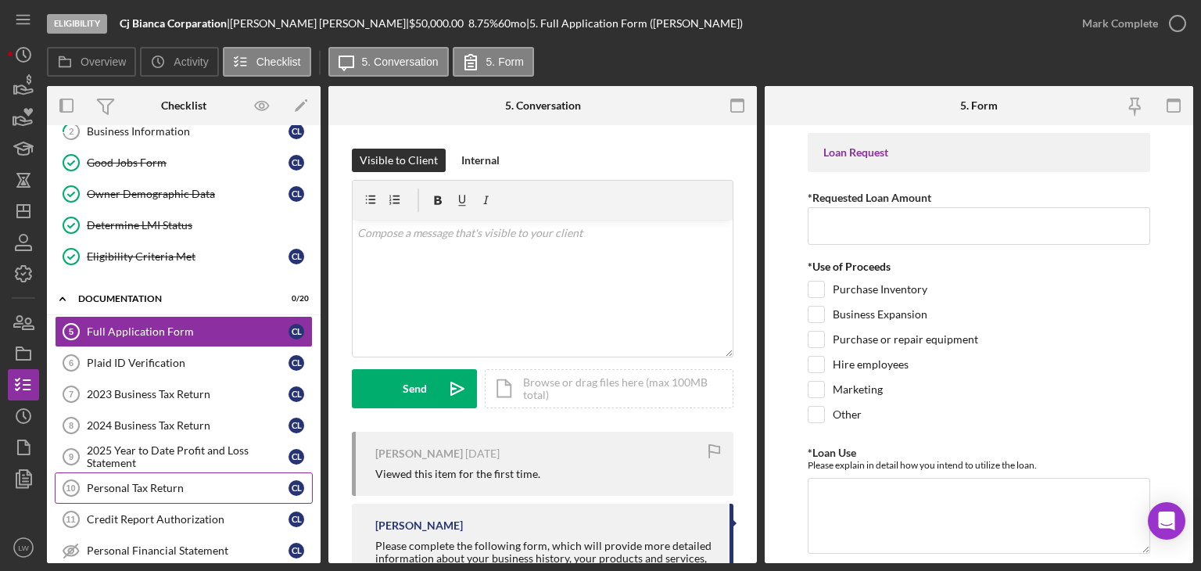
scroll to position [0, 0]
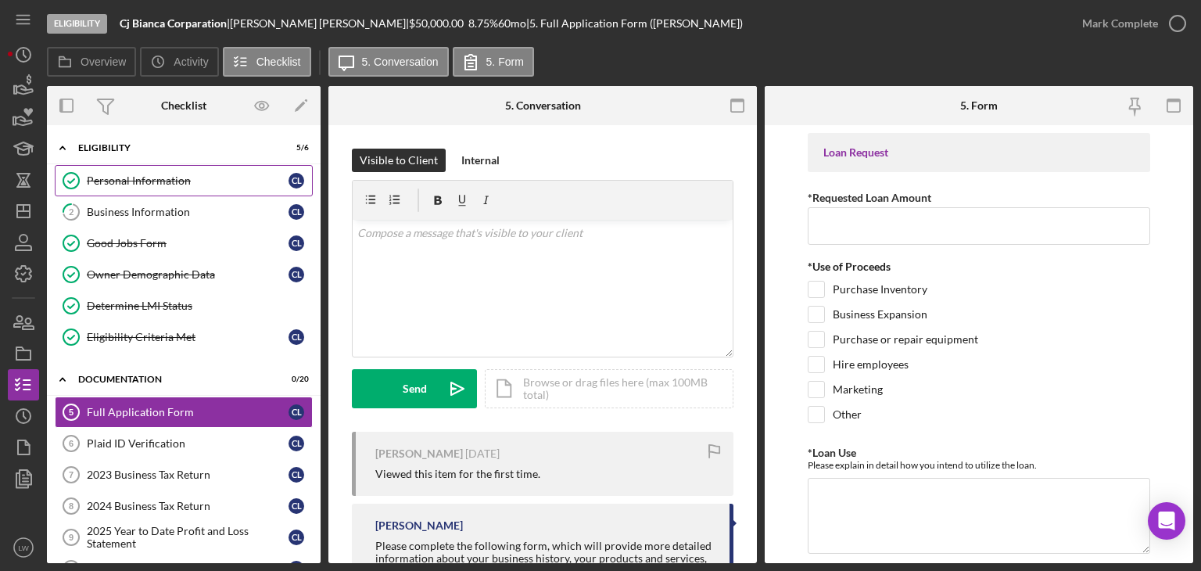
click at [164, 184] on div "Personal Information" at bounding box center [188, 180] width 202 height 13
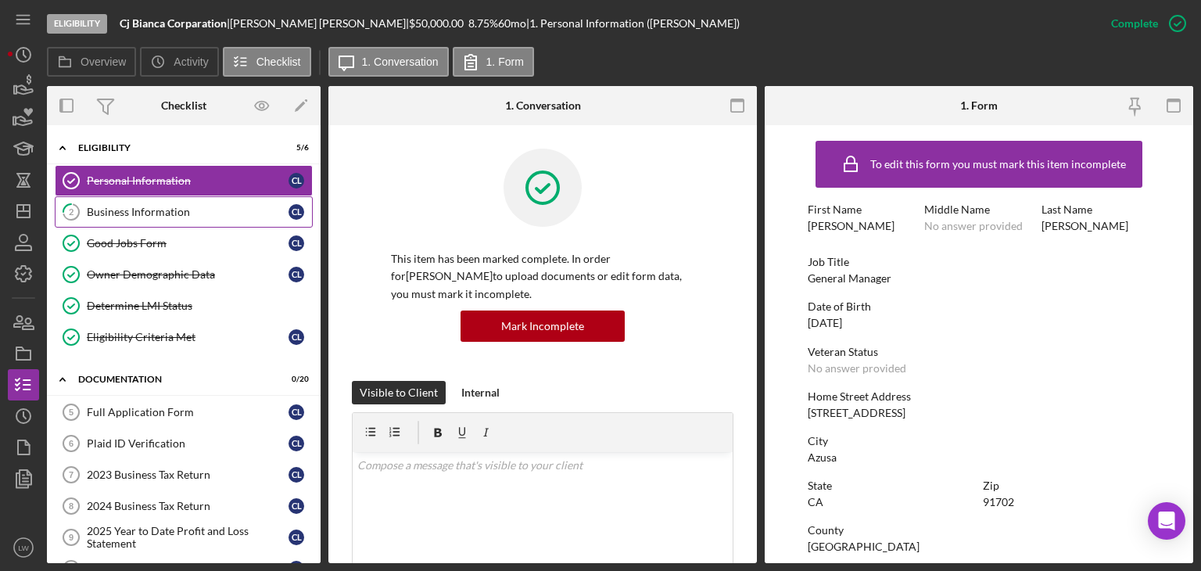
click at [169, 210] on div "Business Information" at bounding box center [188, 212] width 202 height 13
